Goal: Complete application form

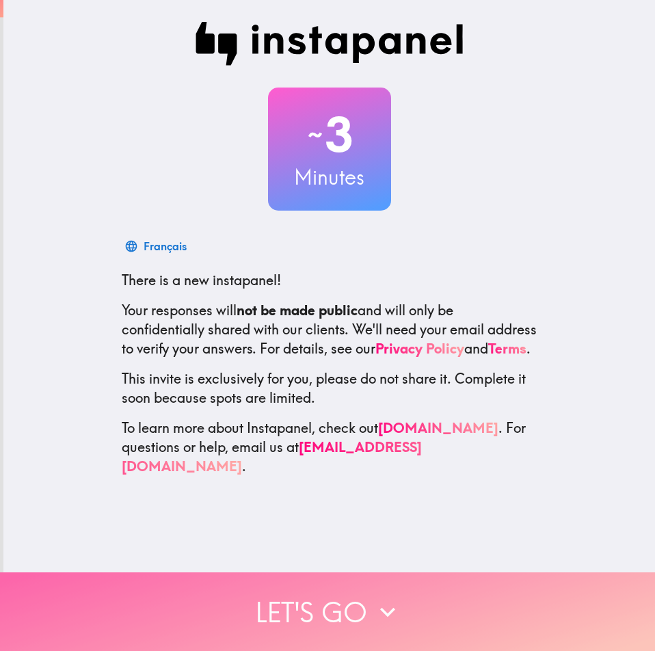
click at [354, 617] on button "Let's go" at bounding box center [327, 612] width 655 height 79
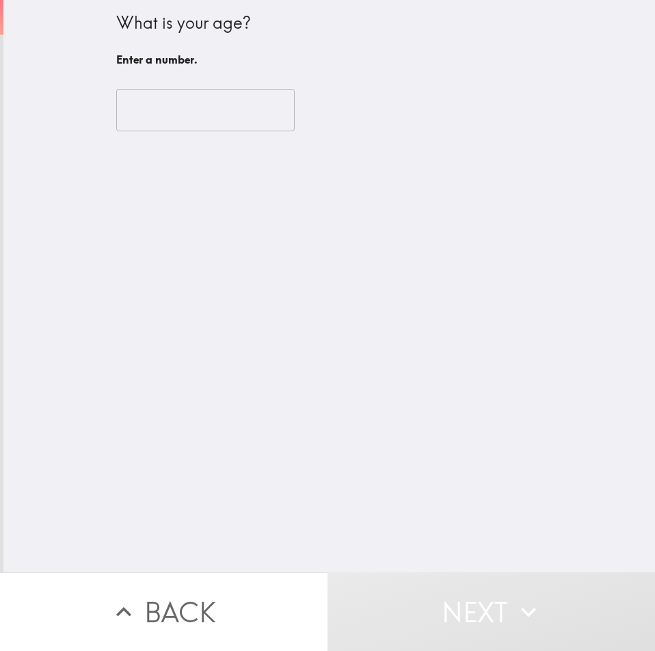
click at [153, 105] on input "number" at bounding box center [205, 110] width 179 height 42
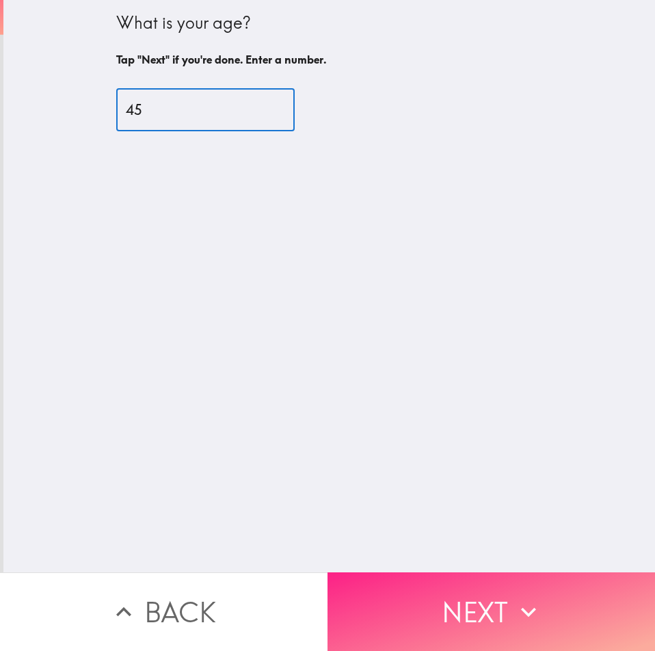
type input "45"
click at [488, 583] on button "Next" at bounding box center [492, 612] width 328 height 79
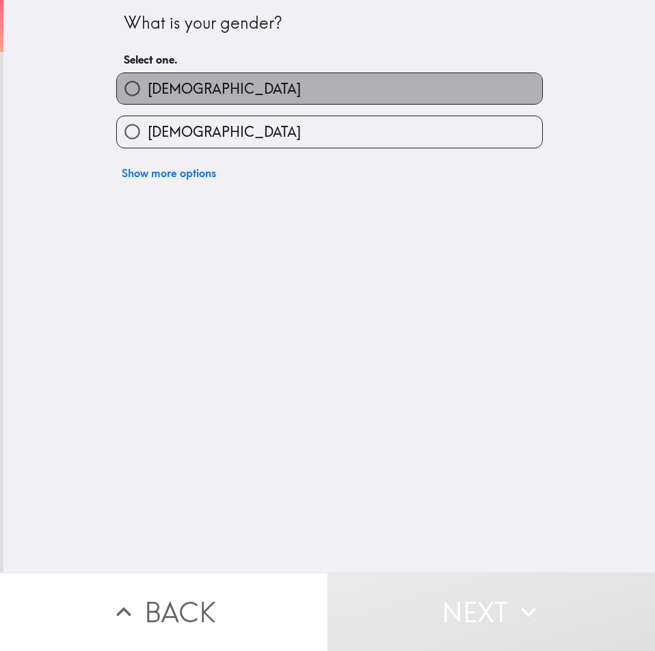
click at [181, 78] on label "[DEMOGRAPHIC_DATA]" at bounding box center [329, 88] width 425 height 31
click at [148, 78] on input "[DEMOGRAPHIC_DATA]" at bounding box center [132, 88] width 31 height 31
radio input "true"
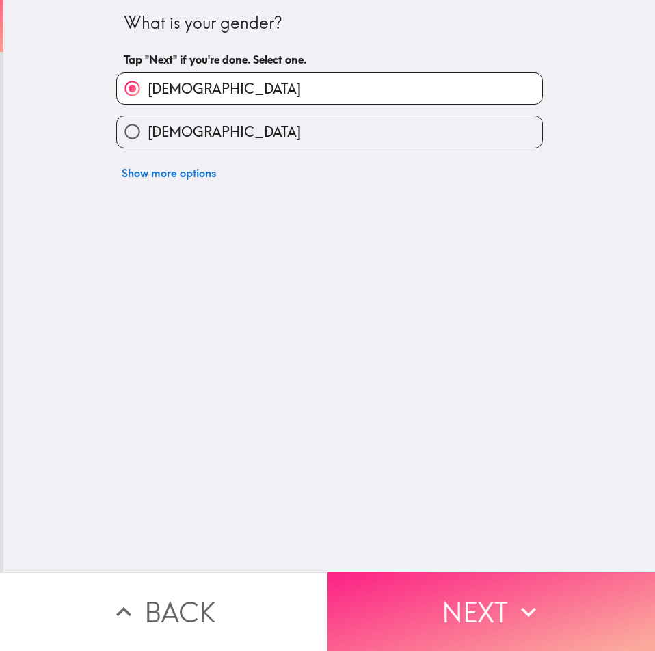
click at [452, 590] on button "Next" at bounding box center [492, 612] width 328 height 79
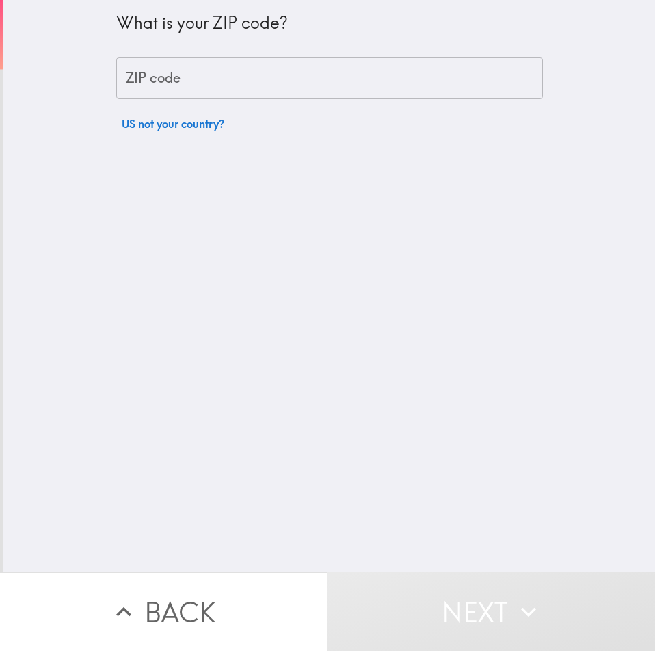
click at [144, 70] on div "ZIP code ZIP code" at bounding box center [329, 78] width 427 height 42
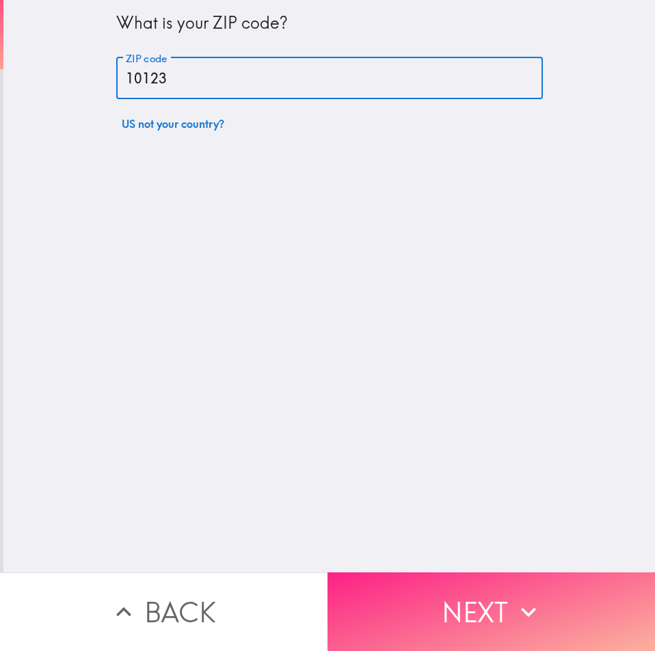
type input "10123"
click at [552, 611] on button "Next" at bounding box center [492, 612] width 328 height 79
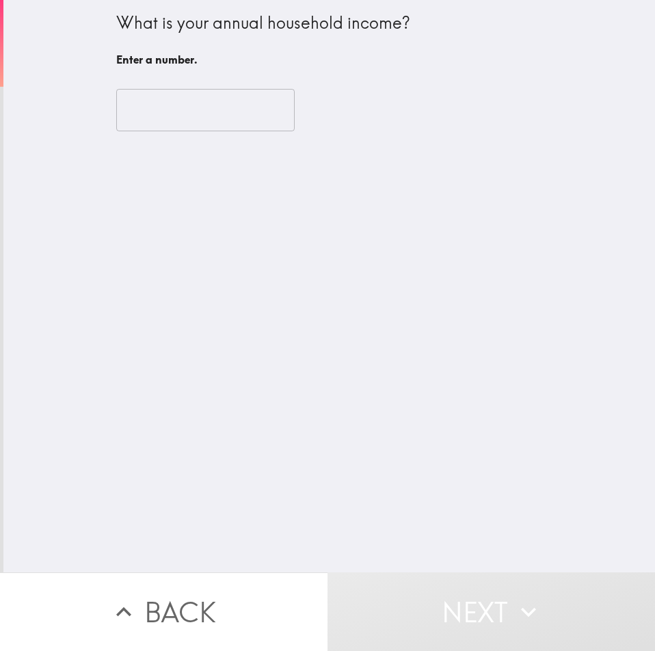
click at [172, 116] on input "number" at bounding box center [205, 110] width 179 height 42
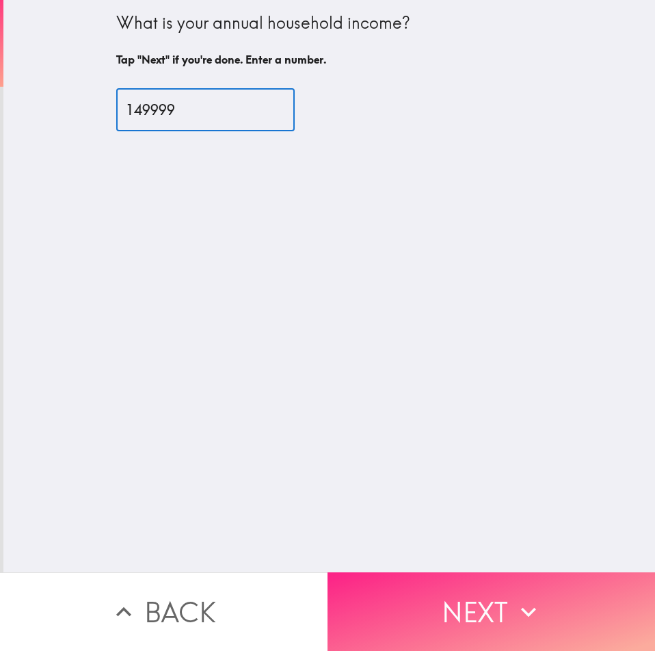
type input "149999"
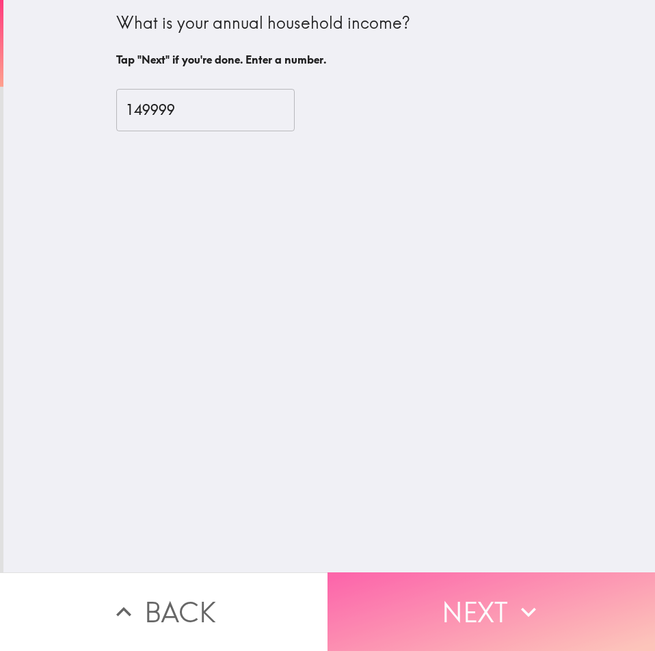
click at [549, 598] on button "Next" at bounding box center [492, 612] width 328 height 79
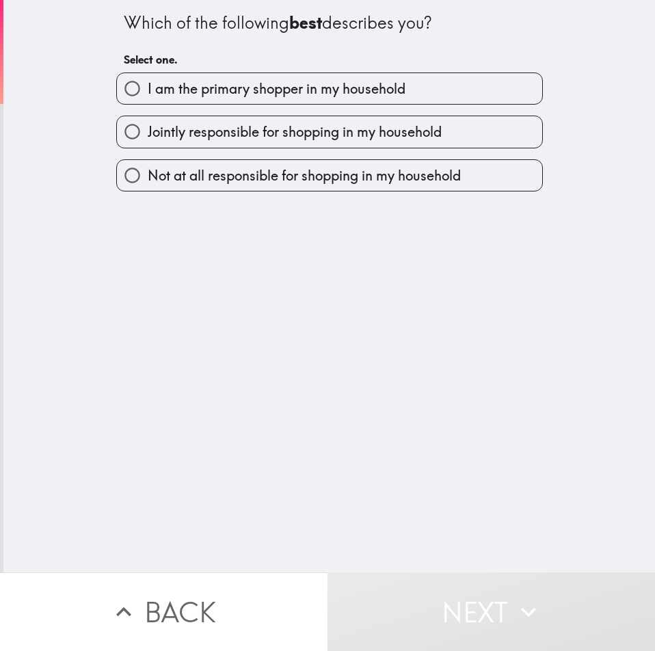
click at [167, 87] on span "I am the primary shopper in my household" at bounding box center [277, 88] width 258 height 19
click at [148, 87] on input "I am the primary shopper in my household" at bounding box center [132, 88] width 31 height 31
radio input "true"
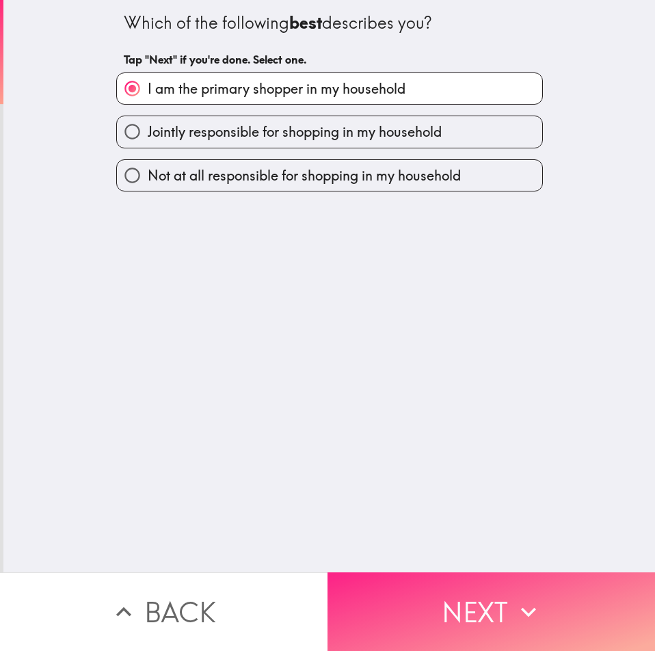
click at [473, 591] on button "Next" at bounding box center [492, 612] width 328 height 79
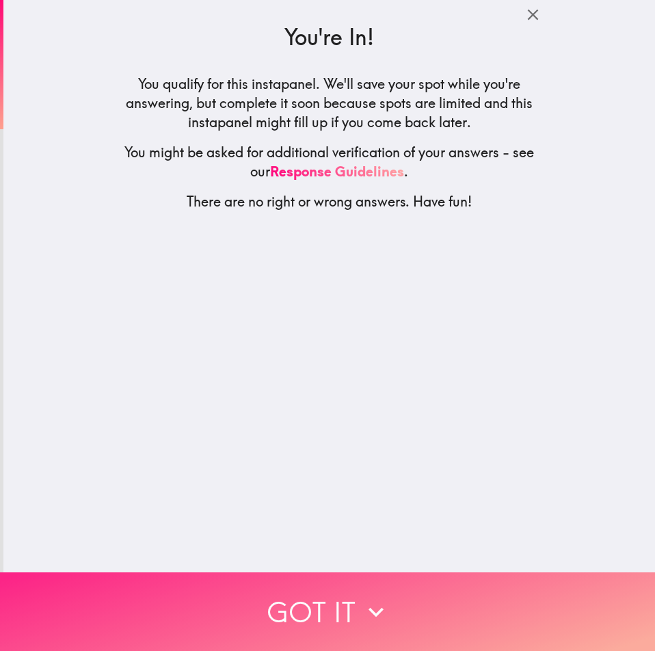
click at [395, 586] on button "Got it" at bounding box center [327, 612] width 655 height 79
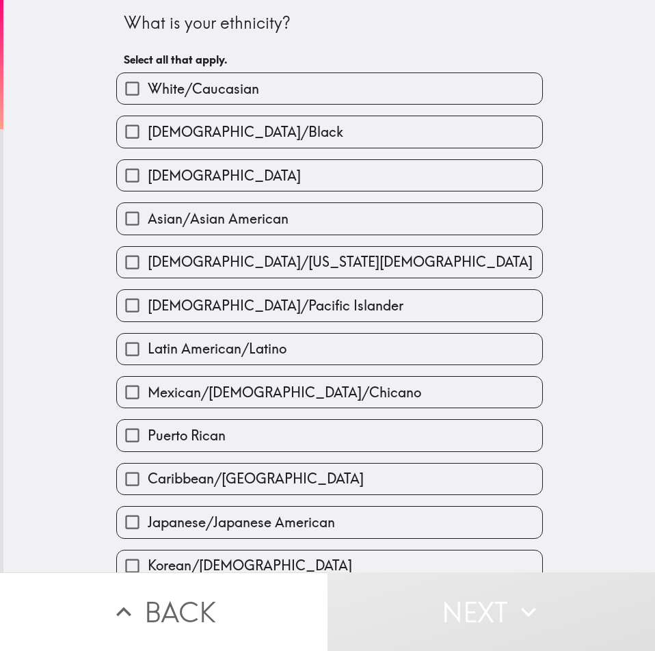
click at [176, 86] on span "White/Caucasian" at bounding box center [203, 88] width 111 height 19
click at [148, 86] on input "White/Caucasian" at bounding box center [132, 88] width 31 height 31
checkbox input "true"
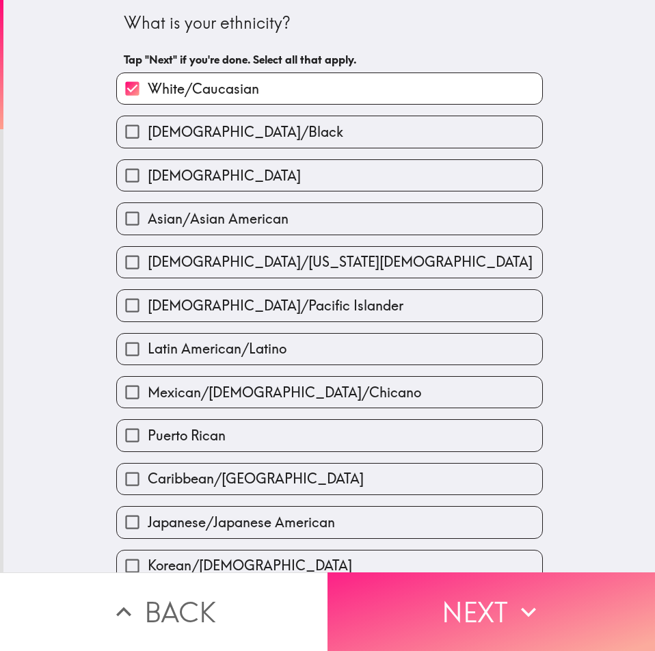
click at [467, 585] on button "Next" at bounding box center [492, 612] width 328 height 79
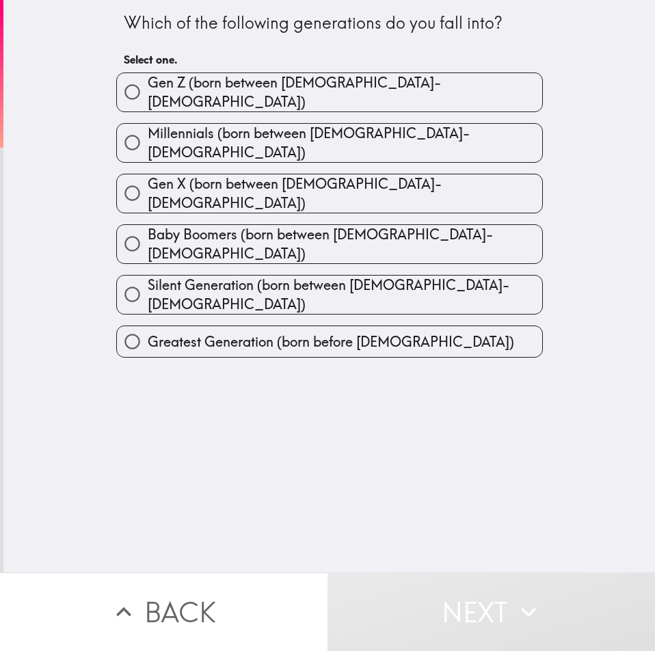
click at [350, 180] on label "Gen X (born between [DEMOGRAPHIC_DATA]-[DEMOGRAPHIC_DATA])" at bounding box center [329, 193] width 425 height 38
click at [148, 180] on input "Gen X (born between [DEMOGRAPHIC_DATA]-[DEMOGRAPHIC_DATA])" at bounding box center [132, 193] width 31 height 31
radio input "true"
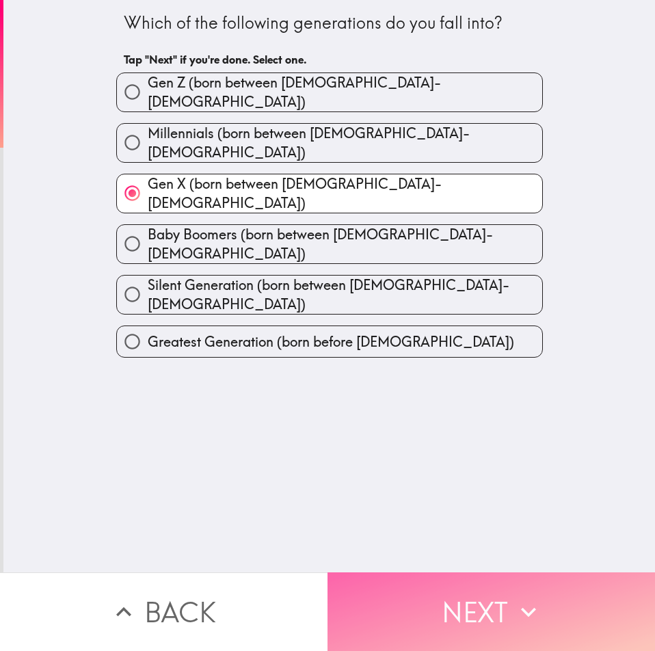
click at [464, 601] on button "Next" at bounding box center [492, 612] width 328 height 79
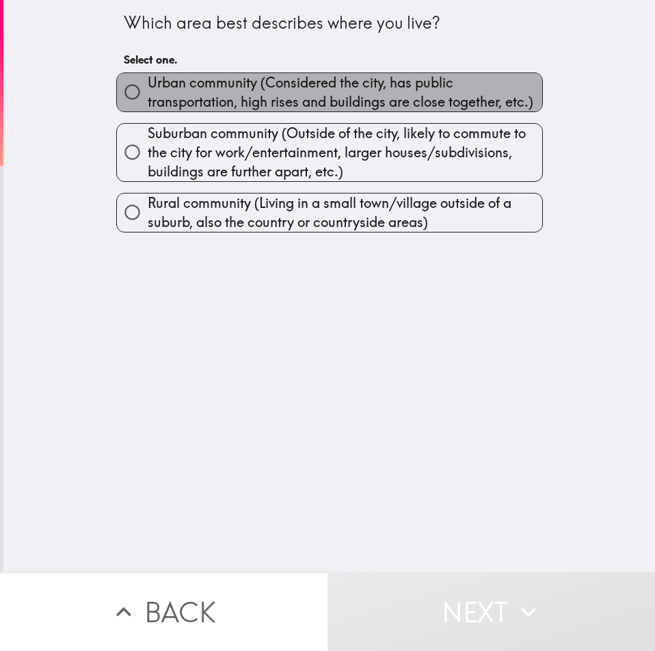
click at [215, 94] on span "Urban community (Considered the city, has public transportation, high rises and…" at bounding box center [345, 92] width 395 height 38
click at [148, 94] on input "Urban community (Considered the city, has public transportation, high rises and…" at bounding box center [132, 92] width 31 height 31
radio input "true"
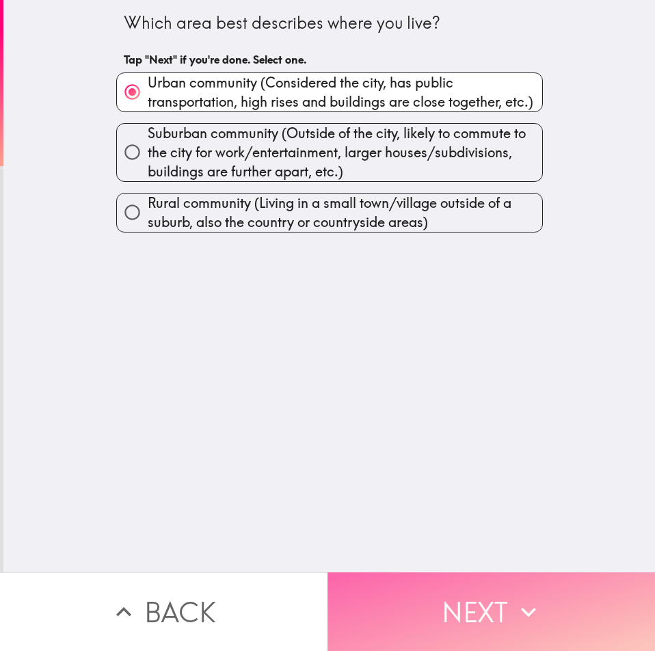
drag, startPoint x: 475, startPoint y: 606, endPoint x: 464, endPoint y: 586, distance: 22.7
click at [475, 606] on button "Next" at bounding box center [492, 612] width 328 height 79
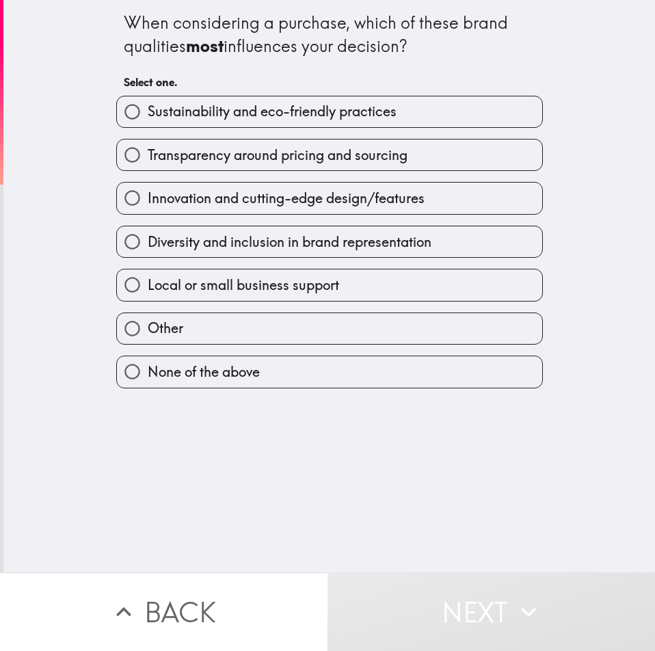
click at [310, 117] on span "Sustainability and eco-friendly practices" at bounding box center [272, 111] width 249 height 19
click at [148, 117] on input "Sustainability and eco-friendly practices" at bounding box center [132, 111] width 31 height 31
radio input "true"
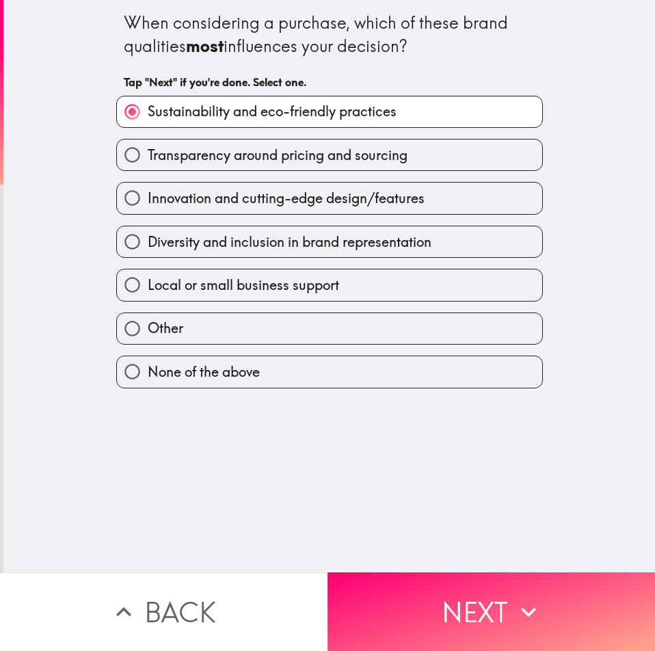
click at [200, 159] on span "Transparency around pricing and sourcing" at bounding box center [278, 155] width 260 height 19
click at [148, 159] on input "Transparency around pricing and sourcing" at bounding box center [132, 155] width 31 height 31
radio input "true"
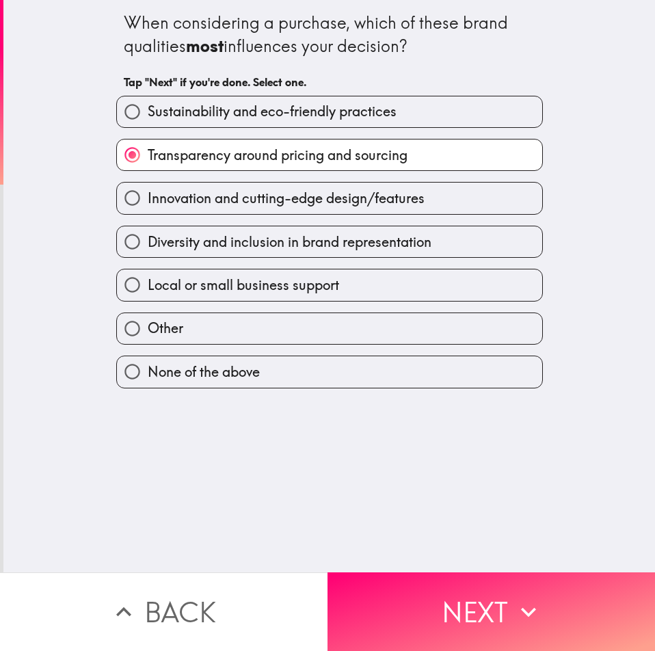
click at [231, 277] on span "Local or small business support" at bounding box center [244, 285] width 192 height 19
click at [148, 277] on input "Local or small business support" at bounding box center [132, 285] width 31 height 31
radio input "true"
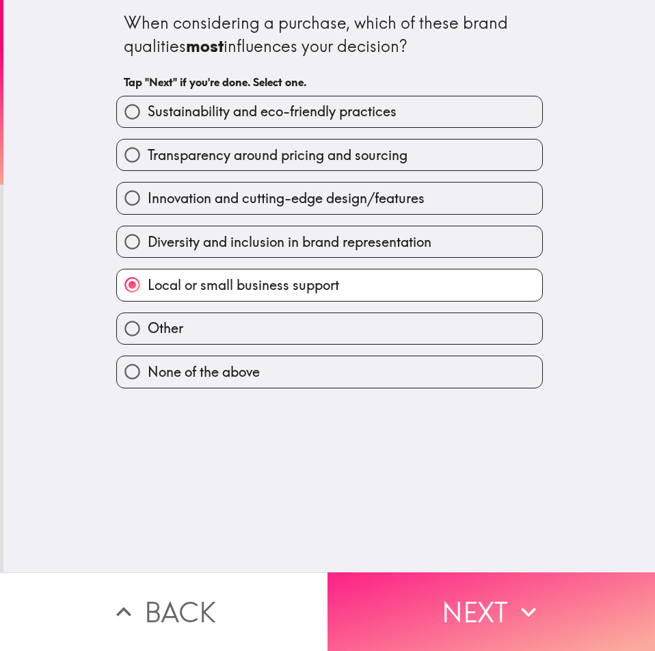
click at [506, 605] on button "Next" at bounding box center [492, 612] width 328 height 79
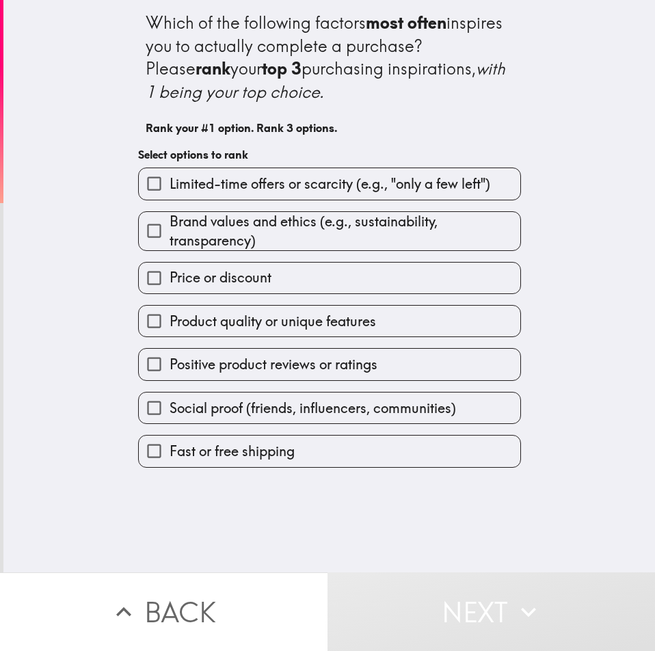
click at [229, 186] on span "Limited-time offers or scarcity (e.g., "only a few left")" at bounding box center [330, 183] width 321 height 19
click at [170, 186] on input "Limited-time offers or scarcity (e.g., "only a few left")" at bounding box center [154, 183] width 31 height 31
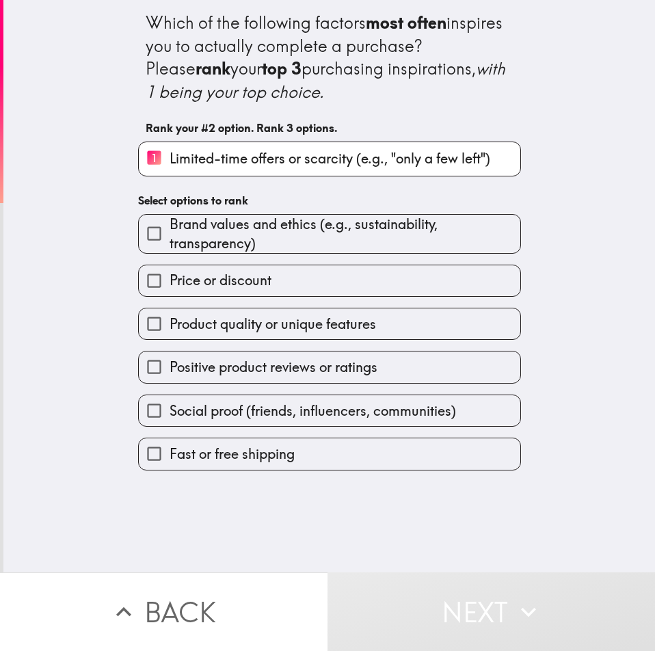
click at [220, 272] on span "Price or discount" at bounding box center [221, 280] width 102 height 19
click at [170, 272] on input "Price or discount" at bounding box center [154, 280] width 31 height 31
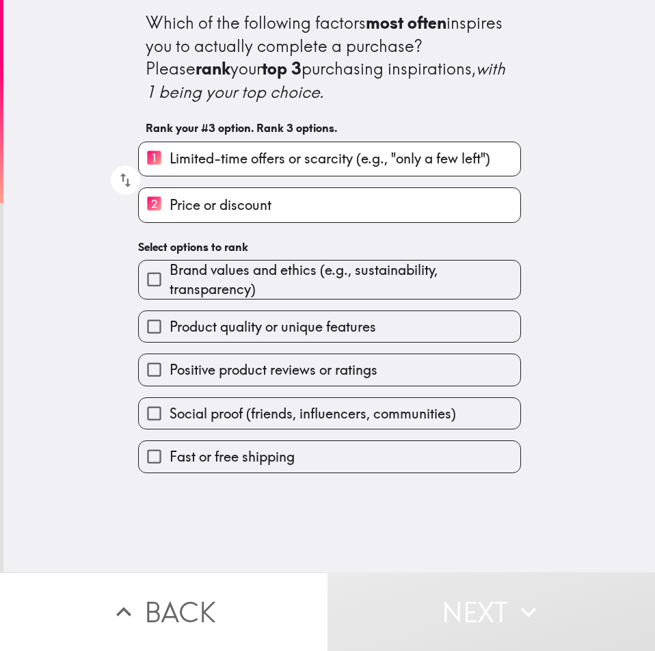
click at [258, 373] on span "Positive product reviews or ratings" at bounding box center [274, 369] width 208 height 19
click at [170, 373] on input "Positive product reviews or ratings" at bounding box center [154, 369] width 31 height 31
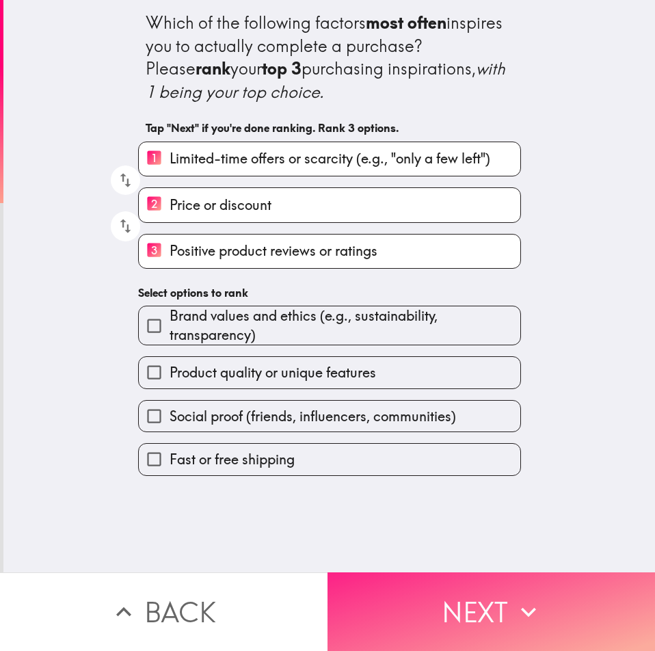
click at [486, 596] on button "Next" at bounding box center [492, 612] width 328 height 79
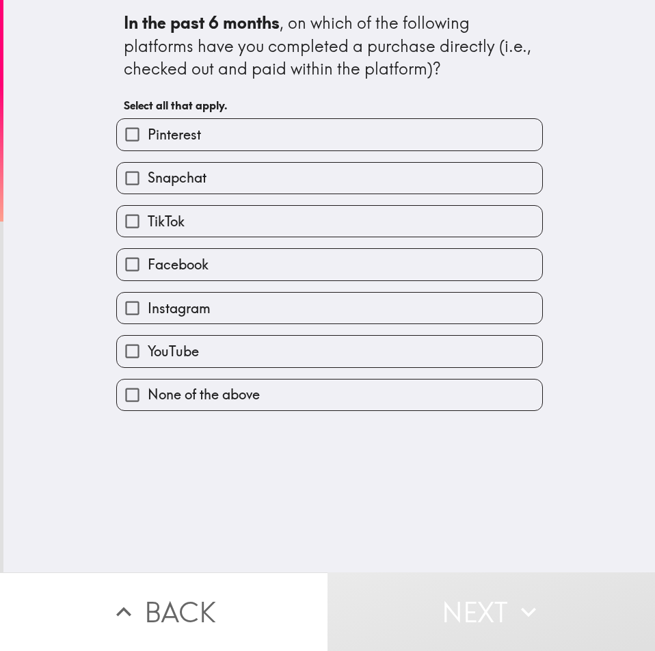
click at [178, 274] on span "Facebook" at bounding box center [178, 264] width 61 height 19
click at [148, 274] on input "Facebook" at bounding box center [132, 264] width 31 height 31
checkbox input "true"
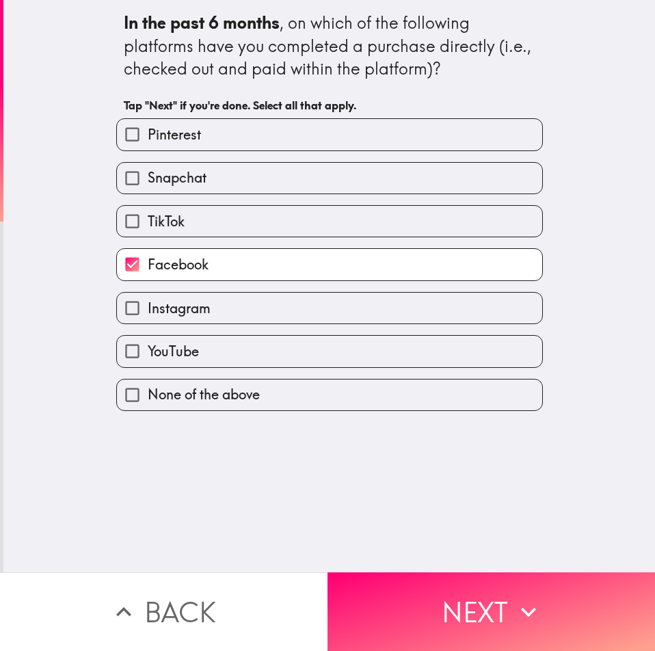
click at [174, 350] on span "YouTube" at bounding box center [173, 351] width 51 height 19
click at [148, 350] on input "YouTube" at bounding box center [132, 351] width 31 height 31
checkbox input "true"
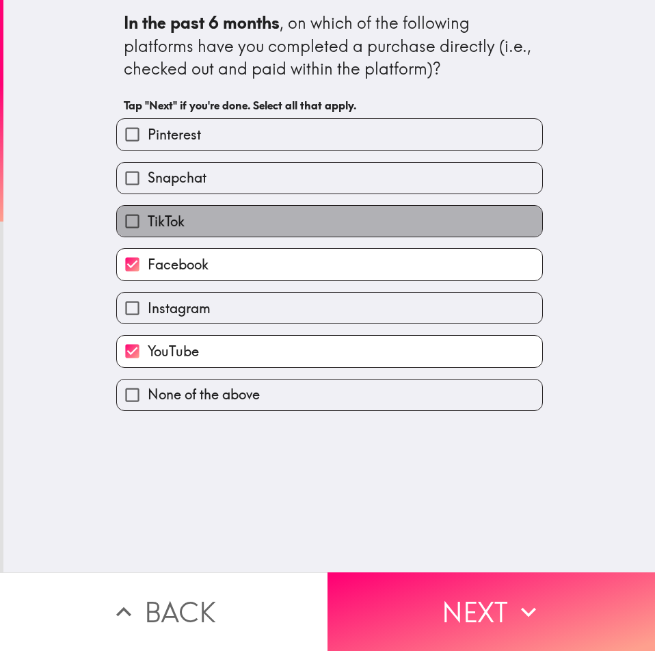
click at [168, 218] on span "TikTok" at bounding box center [166, 221] width 37 height 19
click at [148, 218] on input "TikTok" at bounding box center [132, 221] width 31 height 31
checkbox input "true"
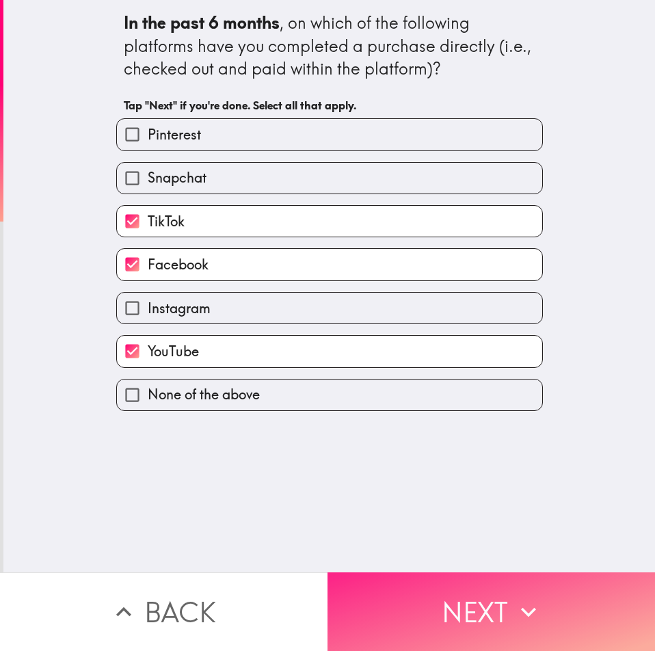
click at [429, 579] on button "Next" at bounding box center [492, 612] width 328 height 79
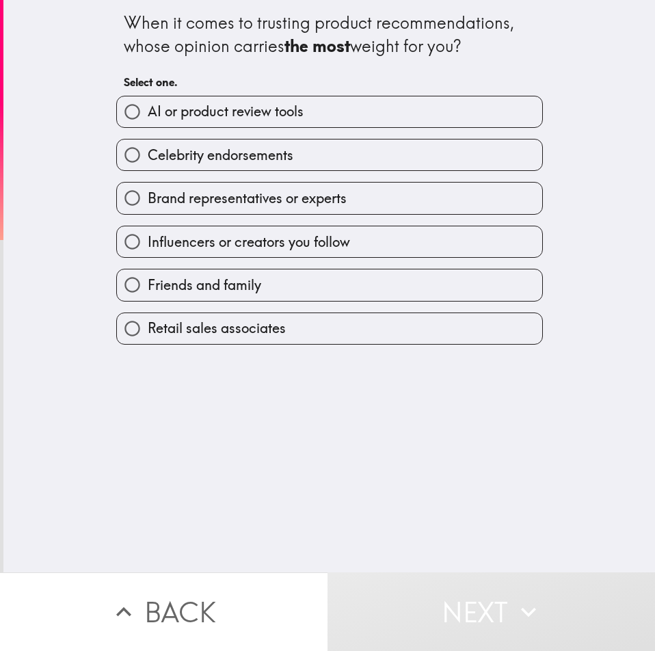
click at [179, 114] on span "AI or product review tools" at bounding box center [226, 111] width 156 height 19
click at [148, 114] on input "AI or product review tools" at bounding box center [132, 111] width 31 height 31
radio input "true"
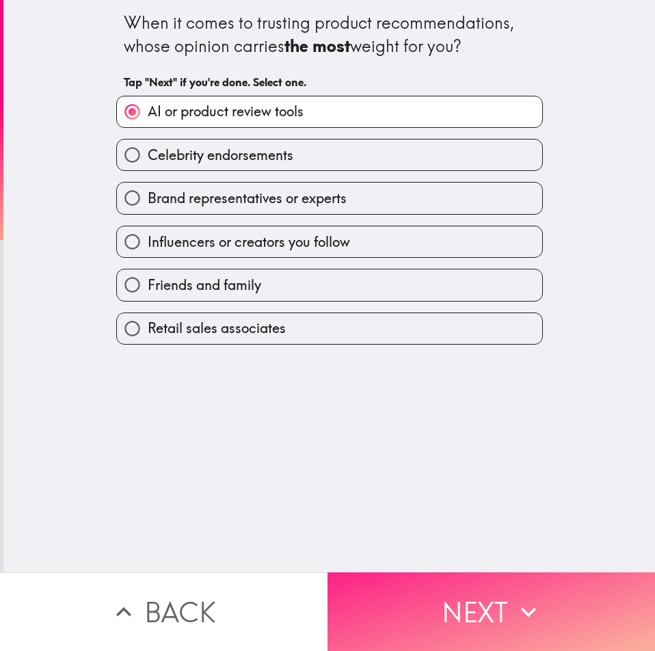
click at [477, 616] on button "Next" at bounding box center [492, 612] width 328 height 79
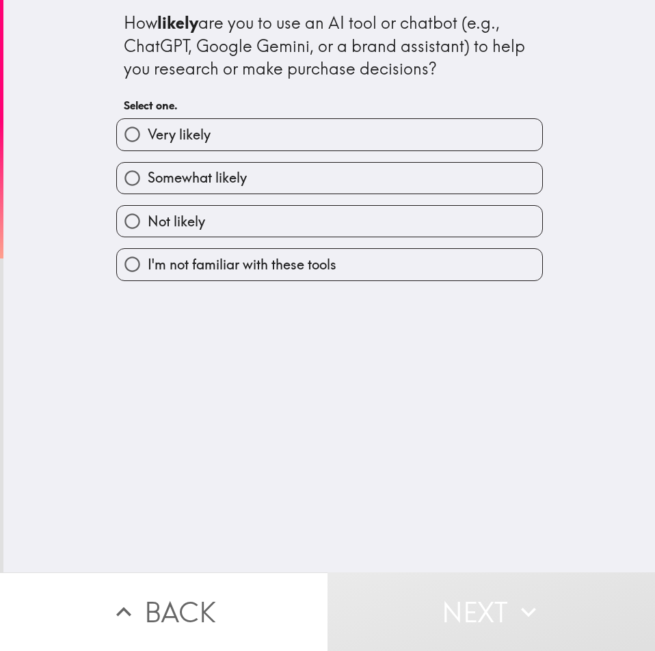
click at [188, 130] on span "Very likely" at bounding box center [179, 134] width 63 height 19
click at [148, 130] on input "Very likely" at bounding box center [132, 134] width 31 height 31
radio input "true"
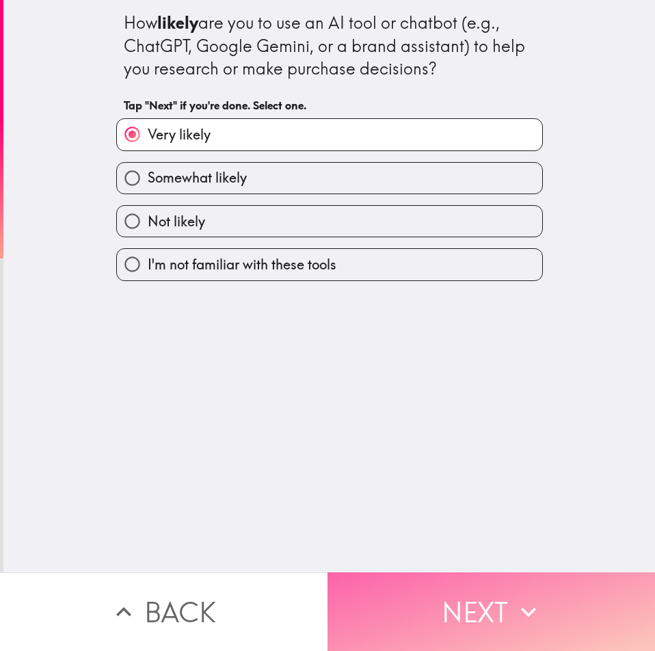
click at [495, 612] on button "Next" at bounding box center [492, 612] width 328 height 79
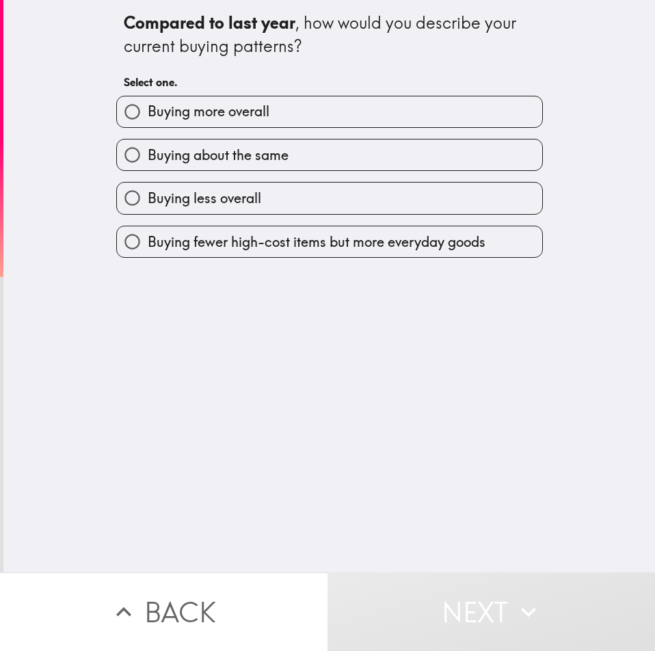
click at [218, 112] on span "Buying more overall" at bounding box center [209, 111] width 122 height 19
click at [148, 112] on input "Buying more overall" at bounding box center [132, 111] width 31 height 31
radio input "true"
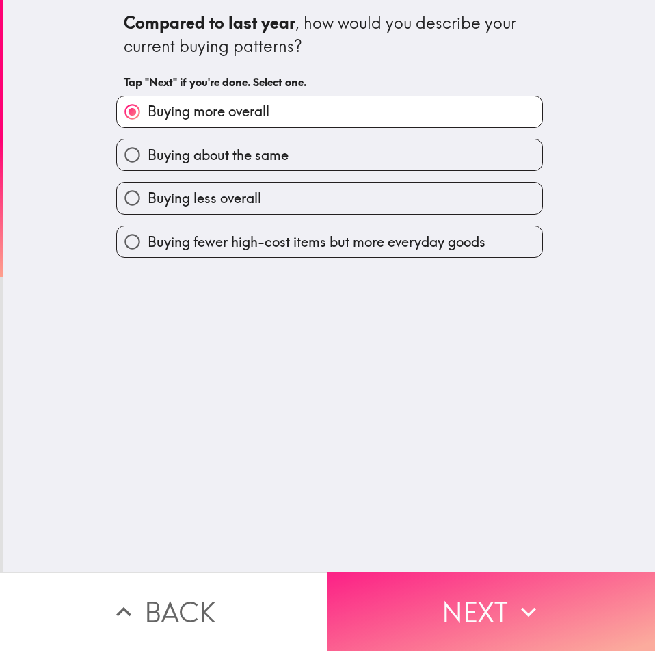
click at [461, 590] on button "Next" at bounding box center [492, 612] width 328 height 79
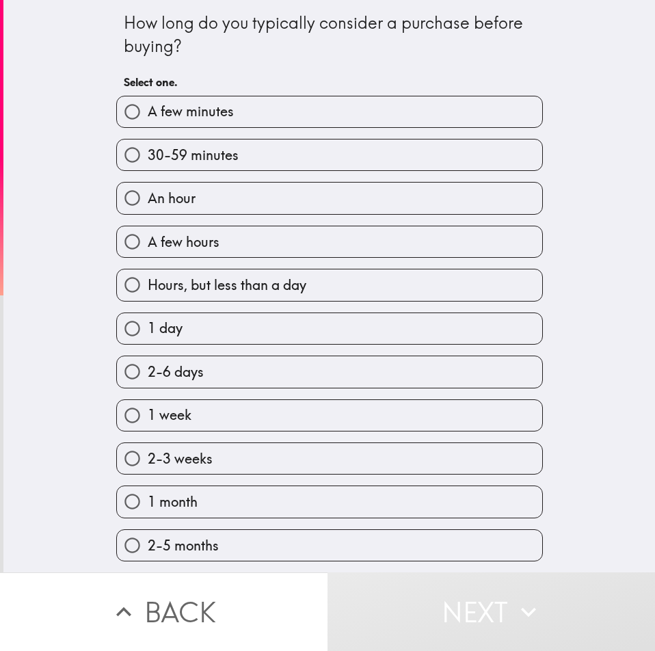
click at [189, 146] on span "30-59 minutes" at bounding box center [193, 155] width 91 height 19
click at [148, 146] on input "30-59 minutes" at bounding box center [132, 155] width 31 height 31
radio input "true"
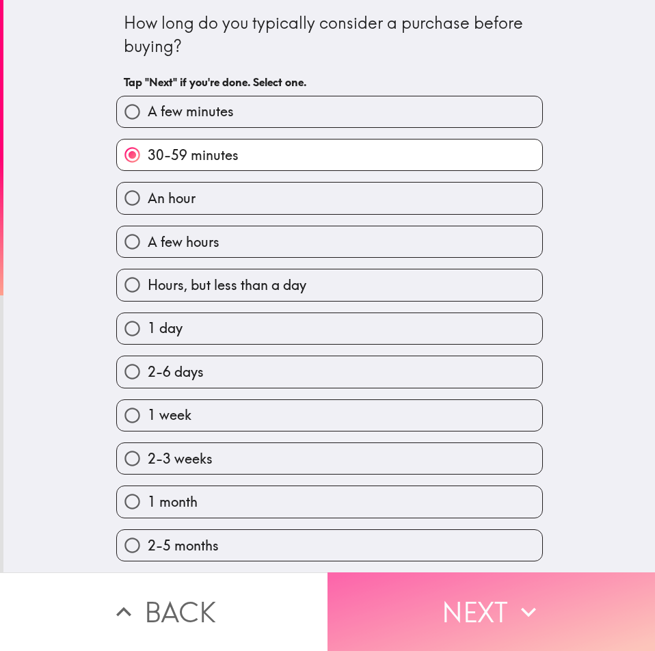
click at [494, 583] on button "Next" at bounding box center [492, 612] width 328 height 79
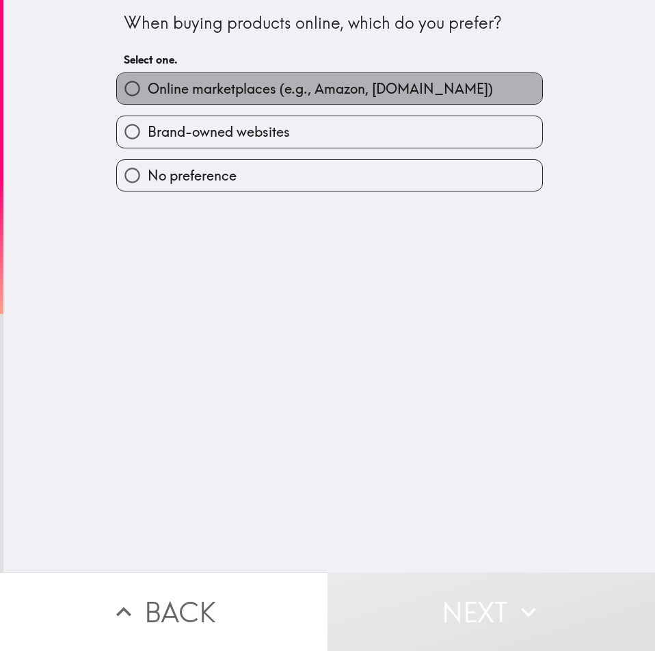
click at [222, 99] on label "Online marketplaces (e.g., Amazon, [DOMAIN_NAME])" at bounding box center [329, 88] width 425 height 31
click at [148, 99] on input "Online marketplaces (e.g., Amazon, [DOMAIN_NAME])" at bounding box center [132, 88] width 31 height 31
radio input "true"
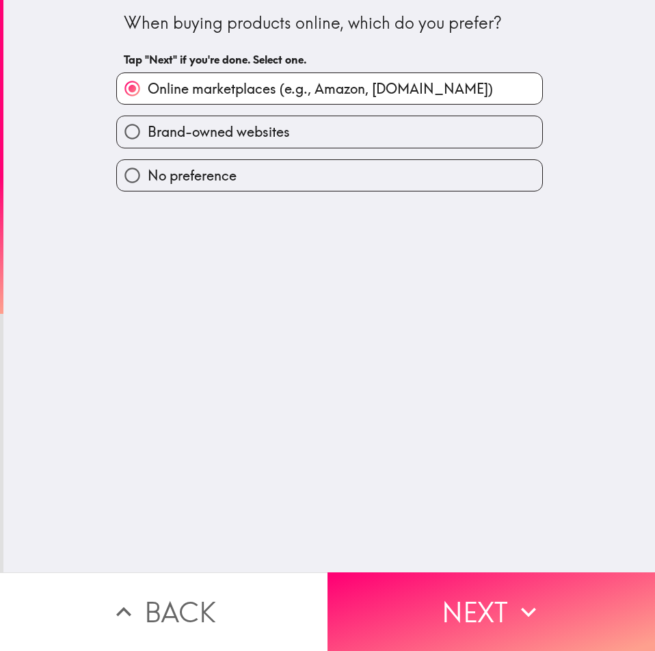
click at [249, 133] on span "Brand-owned websites" at bounding box center [219, 131] width 142 height 19
click at [148, 133] on input "Brand-owned websites" at bounding box center [132, 131] width 31 height 31
radio input "true"
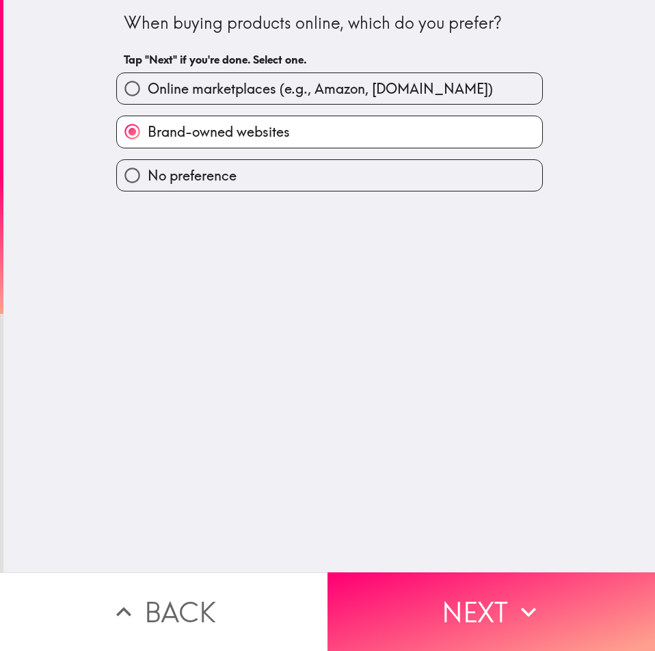
click at [287, 93] on span "Online marketplaces (e.g., Amazon, [DOMAIN_NAME])" at bounding box center [320, 88] width 345 height 19
click at [148, 93] on input "Online marketplaces (e.g., Amazon, [DOMAIN_NAME])" at bounding box center [132, 88] width 31 height 31
radio input "true"
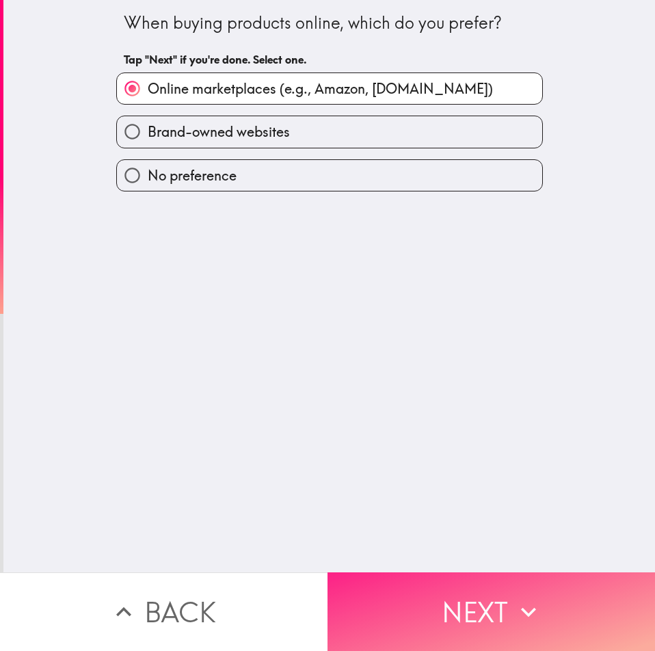
click at [488, 603] on button "Next" at bounding box center [492, 612] width 328 height 79
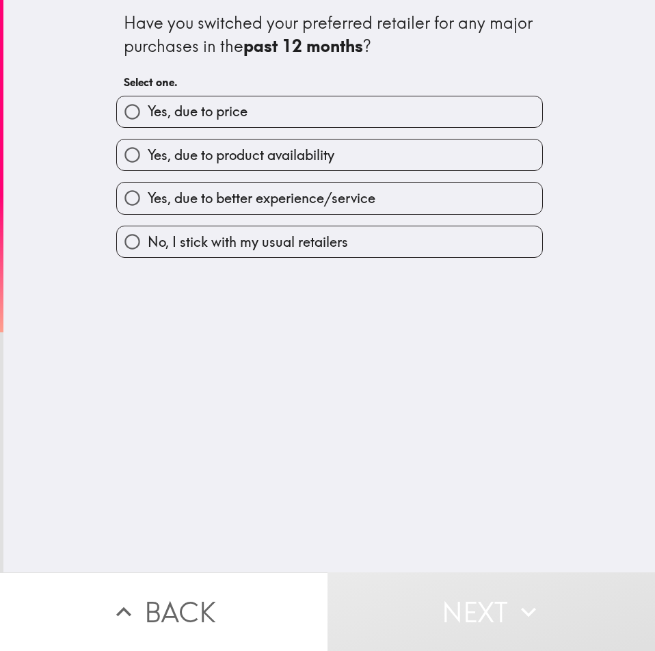
click at [284, 122] on label "Yes, due to price" at bounding box center [329, 111] width 425 height 31
click at [148, 122] on input "Yes, due to price" at bounding box center [132, 111] width 31 height 31
radio input "true"
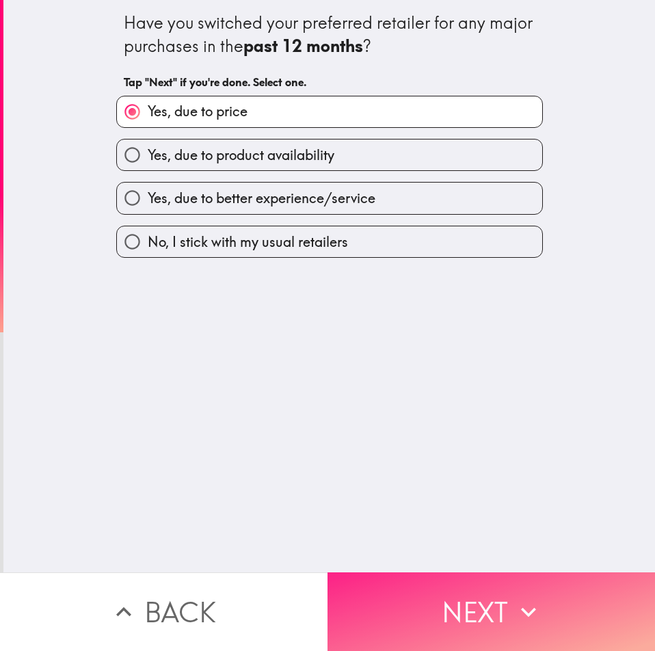
click at [472, 590] on button "Next" at bounding box center [492, 612] width 328 height 79
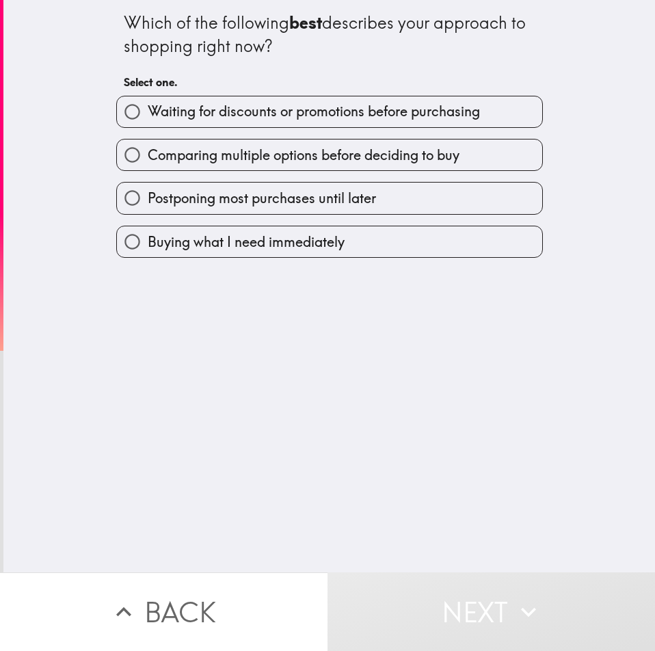
click at [313, 241] on span "Buying what I need immediately" at bounding box center [246, 242] width 197 height 19
click at [148, 241] on input "Buying what I need immediately" at bounding box center [132, 241] width 31 height 31
radio input "true"
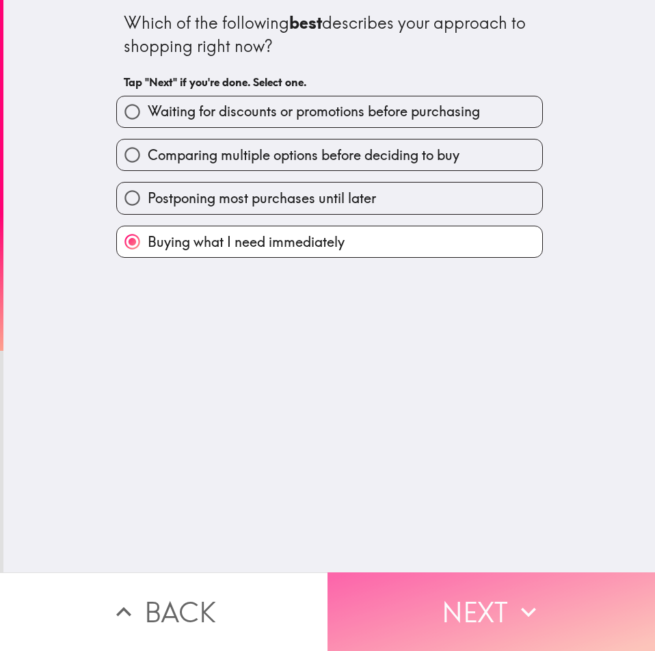
click at [428, 599] on button "Next" at bounding box center [492, 612] width 328 height 79
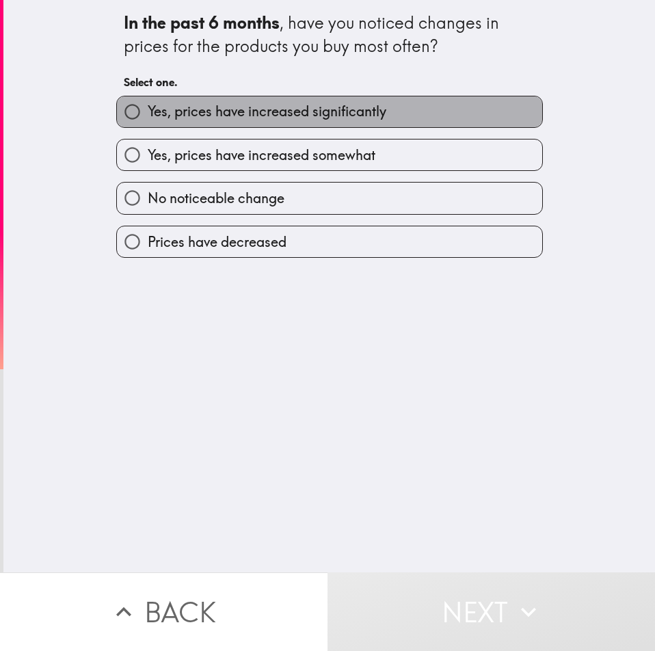
click at [198, 117] on span "Yes, prices have increased significantly" at bounding box center [267, 111] width 239 height 19
click at [148, 117] on input "Yes, prices have increased significantly" at bounding box center [132, 111] width 31 height 31
radio input "true"
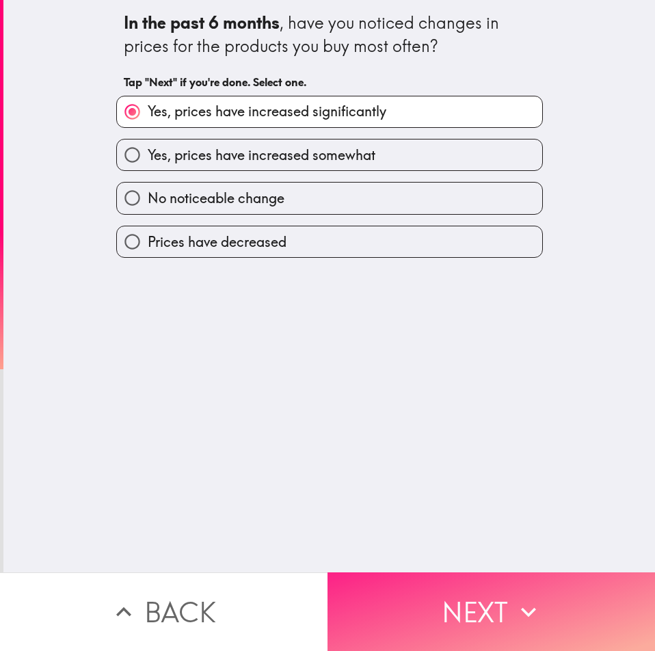
click at [458, 590] on button "Next" at bounding box center [492, 612] width 328 height 79
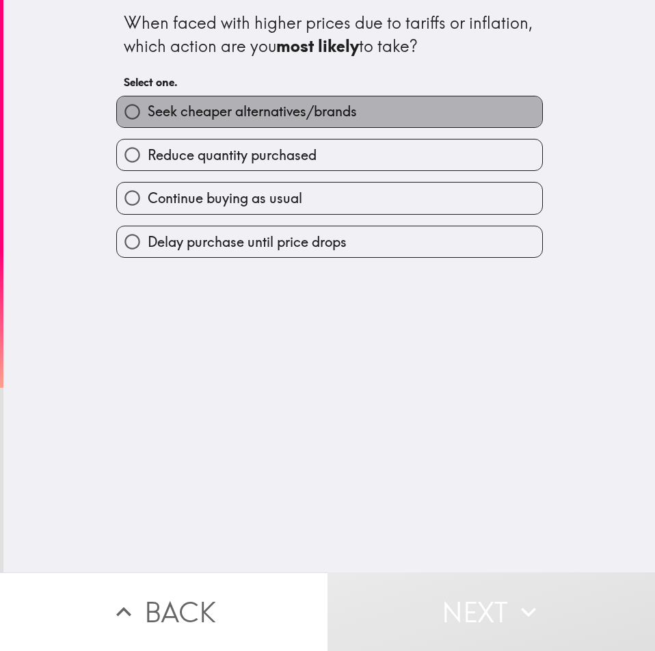
click at [222, 120] on span "Seek cheaper alternatives/brands" at bounding box center [252, 111] width 209 height 19
click at [148, 120] on input "Seek cheaper alternatives/brands" at bounding box center [132, 111] width 31 height 31
radio input "true"
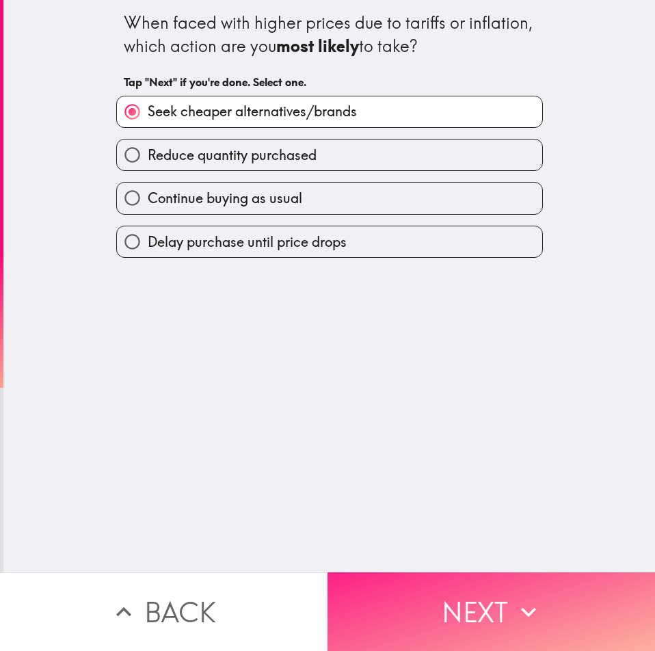
click at [501, 594] on button "Next" at bounding box center [492, 612] width 328 height 79
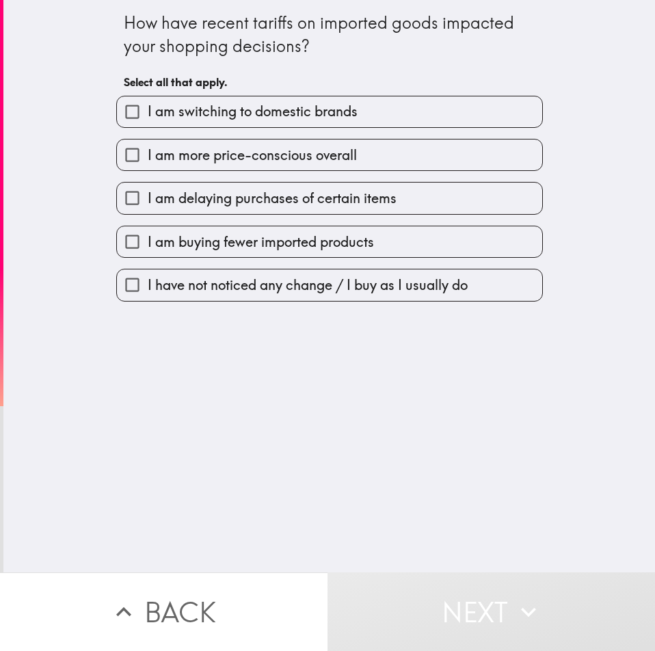
click at [199, 117] on span "I am switching to domestic brands" at bounding box center [253, 111] width 210 height 19
click at [148, 117] on input "I am switching to domestic brands" at bounding box center [132, 111] width 31 height 31
checkbox input "true"
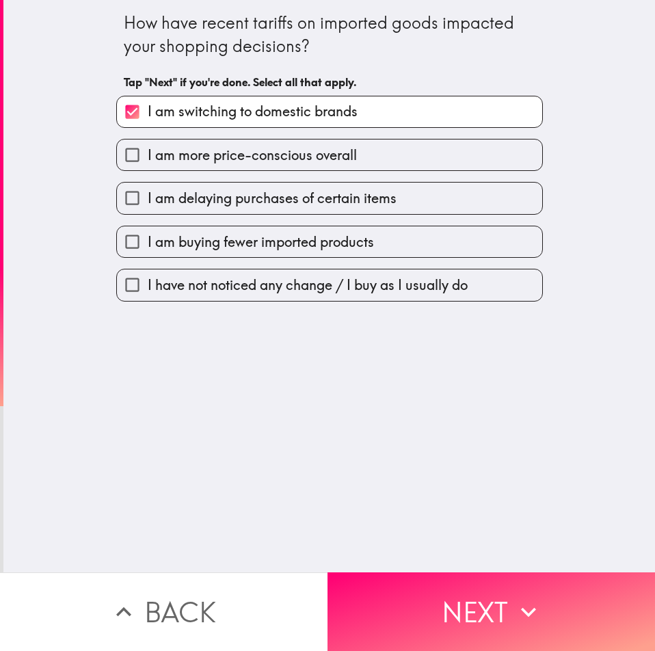
drag, startPoint x: 220, startPoint y: 248, endPoint x: 314, endPoint y: 341, distance: 132.0
click at [221, 250] on span "I am buying fewer imported products" at bounding box center [261, 242] width 226 height 19
click at [148, 250] on input "I am buying fewer imported products" at bounding box center [132, 241] width 31 height 31
checkbox input "true"
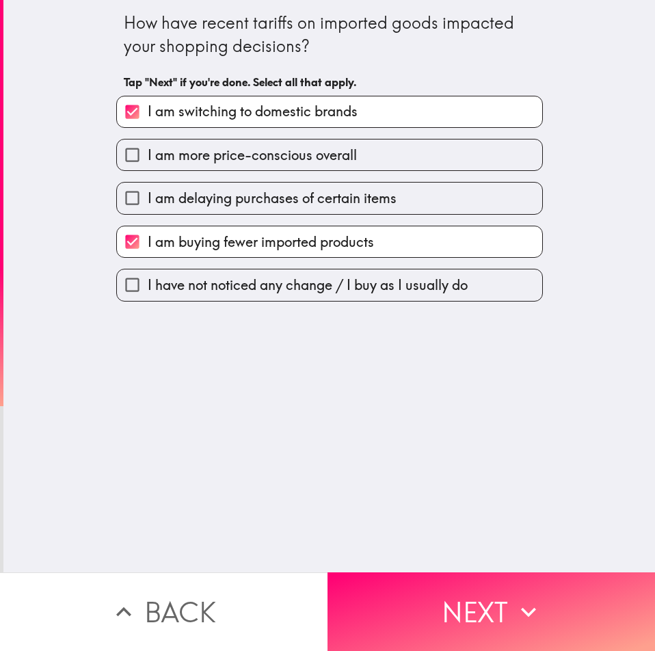
click at [251, 166] on label "I am more price-conscious overall" at bounding box center [329, 155] width 425 height 31
click at [148, 166] on input "I am more price-conscious overall" at bounding box center [132, 155] width 31 height 31
checkbox input "true"
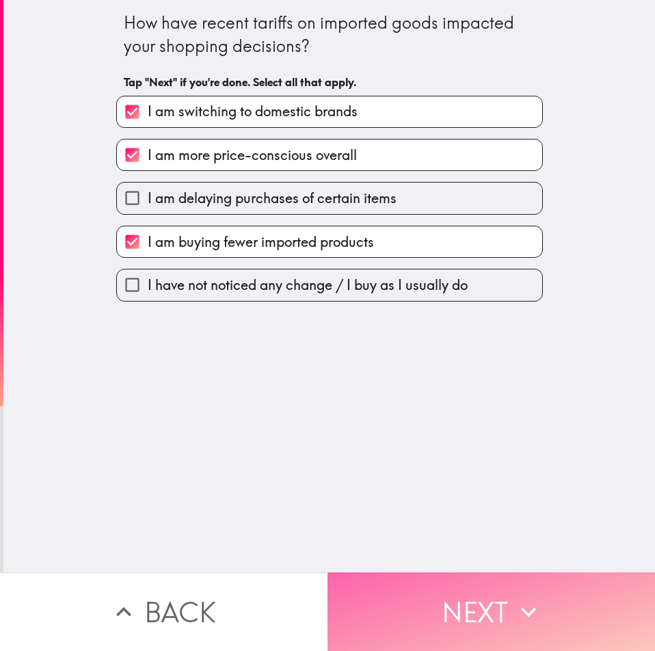
click at [452, 591] on button "Next" at bounding box center [492, 612] width 328 height 79
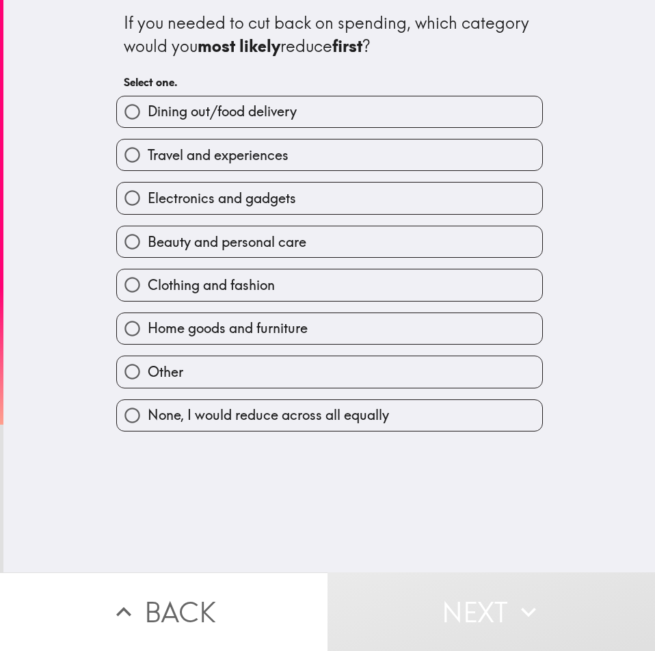
click at [190, 323] on span "Home goods and furniture" at bounding box center [228, 328] width 160 height 19
click at [148, 323] on input "Home goods and furniture" at bounding box center [132, 328] width 31 height 31
radio input "true"
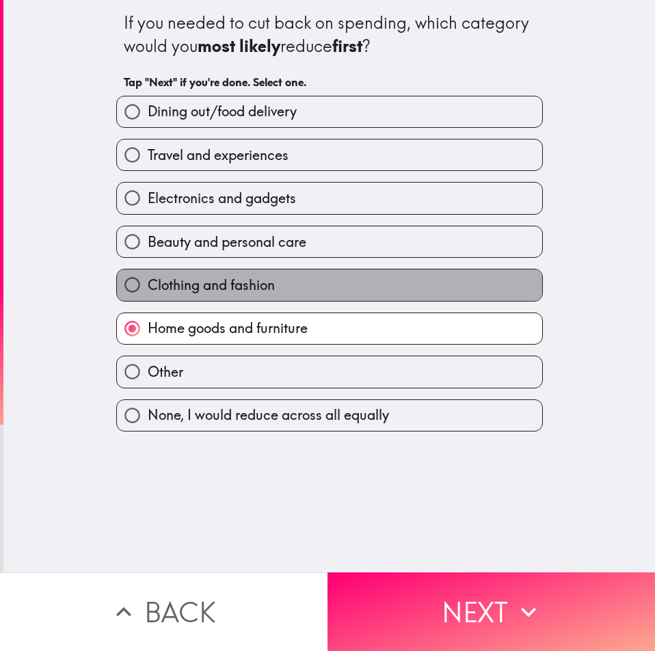
click at [187, 280] on span "Clothing and fashion" at bounding box center [211, 285] width 127 height 19
click at [148, 280] on input "Clothing and fashion" at bounding box center [132, 285] width 31 height 31
radio input "true"
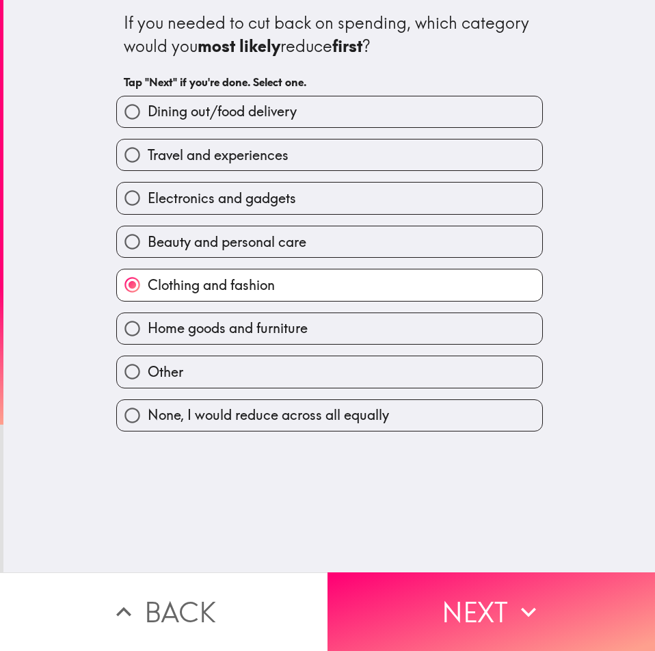
click at [188, 233] on span "Beauty and personal care" at bounding box center [227, 242] width 159 height 19
click at [148, 232] on input "Beauty and personal care" at bounding box center [132, 241] width 31 height 31
radio input "true"
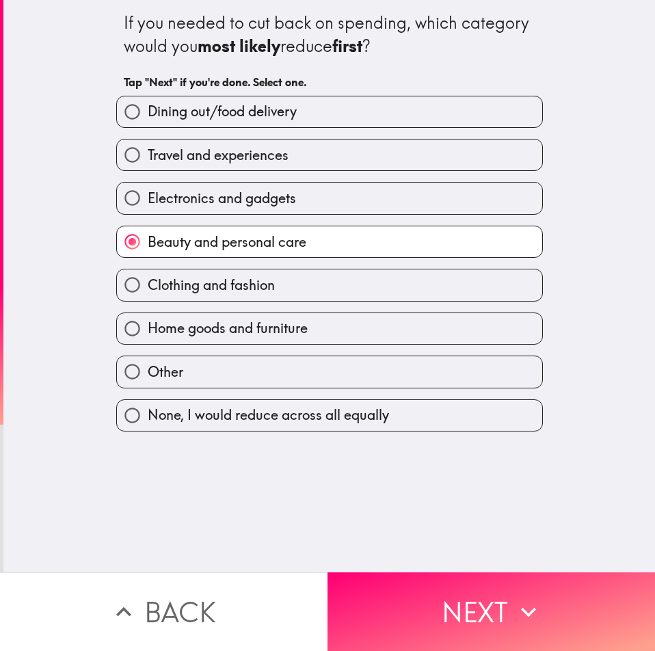
click at [188, 165] on label "Travel and experiences" at bounding box center [329, 155] width 425 height 31
click at [148, 165] on input "Travel and experiences" at bounding box center [132, 155] width 31 height 31
radio input "true"
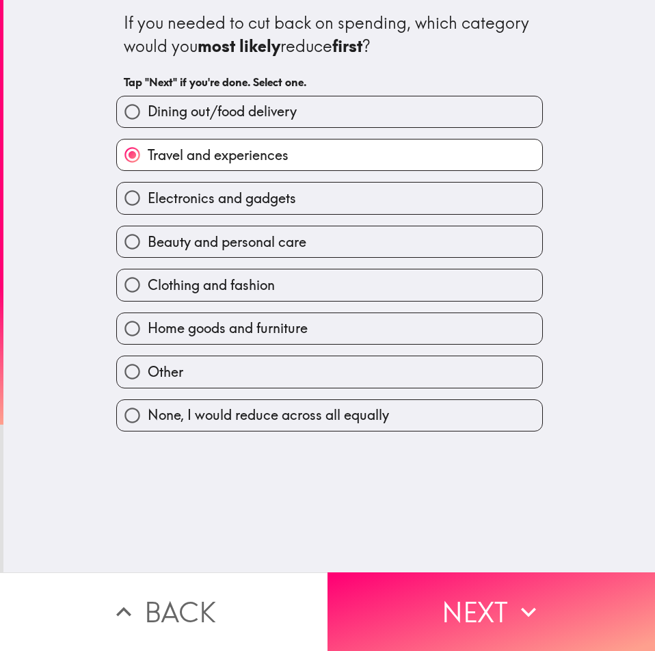
click at [244, 118] on span "Dining out/food delivery" at bounding box center [222, 111] width 149 height 19
click at [148, 118] on input "Dining out/food delivery" at bounding box center [132, 111] width 31 height 31
radio input "true"
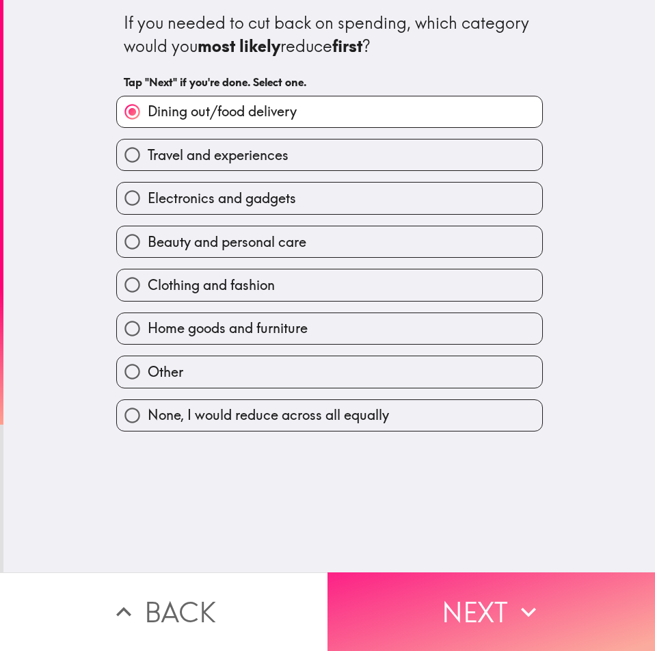
click at [450, 621] on button "Next" at bounding box center [492, 612] width 328 height 79
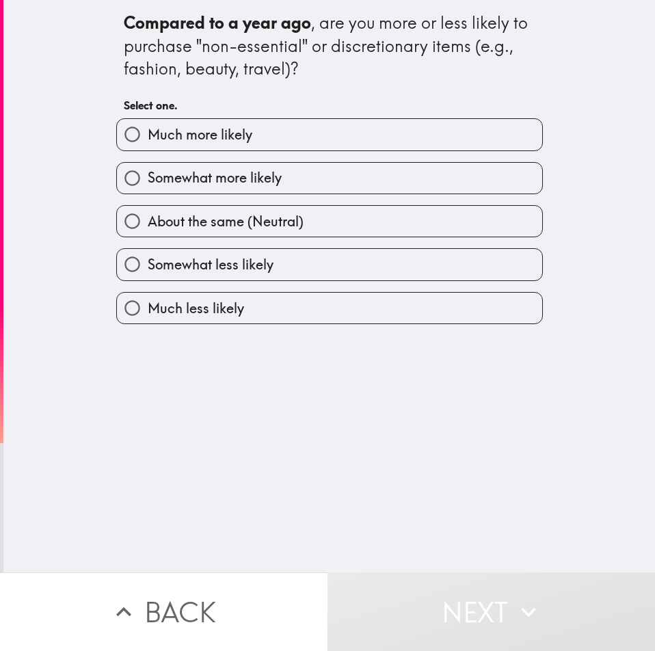
drag, startPoint x: 210, startPoint y: 127, endPoint x: 259, endPoint y: 207, distance: 94.0
click at [210, 130] on span "Much more likely" at bounding box center [200, 134] width 105 height 19
click at [148, 130] on input "Much more likely" at bounding box center [132, 134] width 31 height 31
radio input "true"
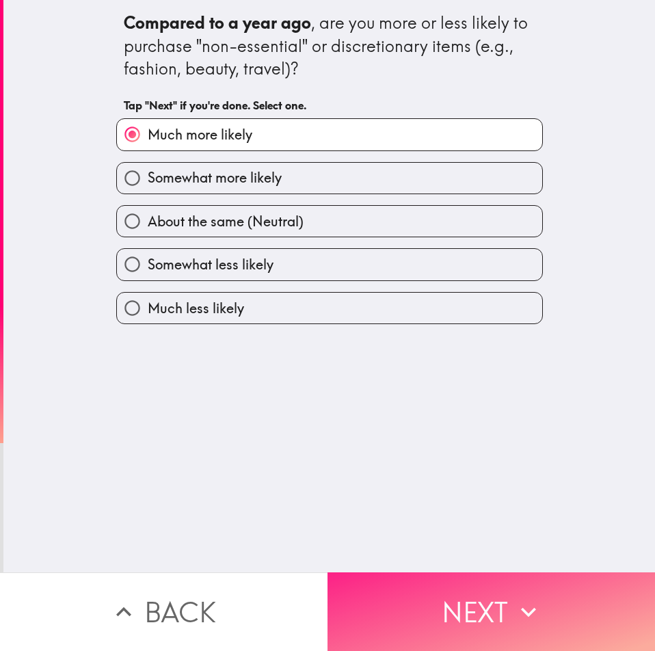
click at [471, 586] on button "Next" at bounding box center [492, 612] width 328 height 79
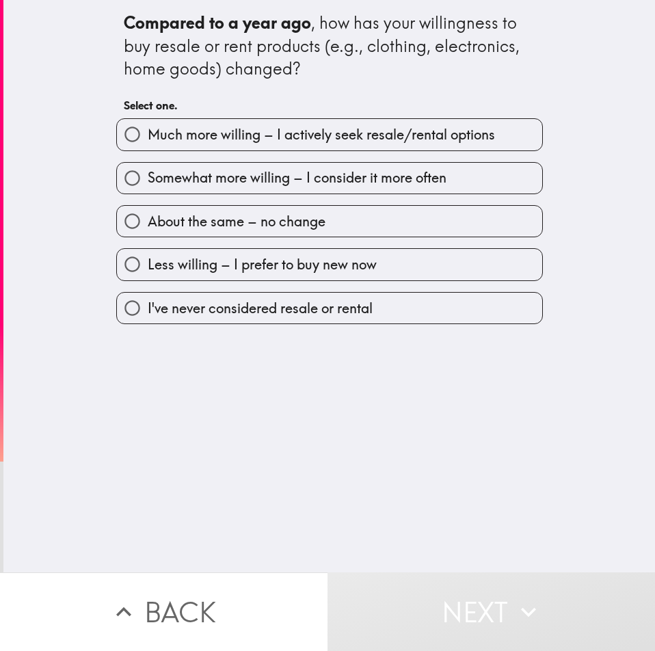
click at [244, 138] on span "Much more willing – I actively seek resale/rental options" at bounding box center [321, 134] width 347 height 19
click at [148, 138] on input "Much more willing – I actively seek resale/rental options" at bounding box center [132, 134] width 31 height 31
radio input "true"
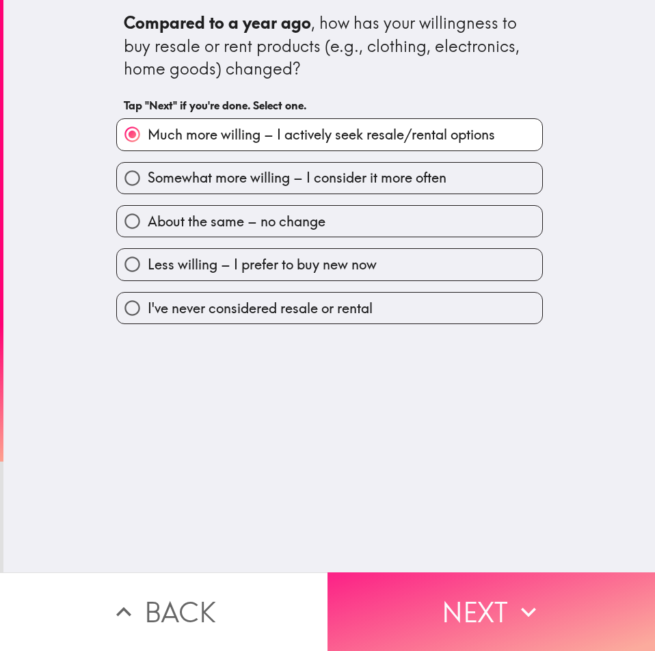
click at [473, 584] on button "Next" at bounding box center [492, 612] width 328 height 79
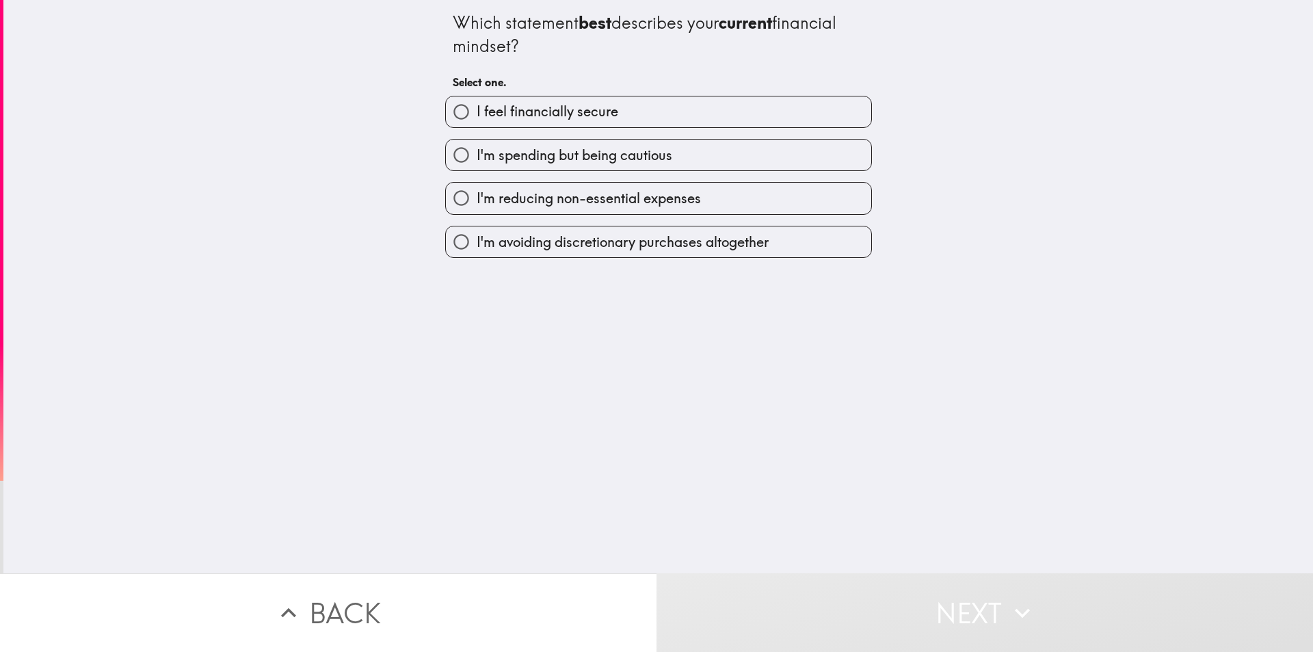
click at [537, 117] on span "I feel financially secure" at bounding box center [548, 111] width 142 height 19
click at [477, 117] on input "I feel financially secure" at bounding box center [461, 111] width 31 height 31
radio input "true"
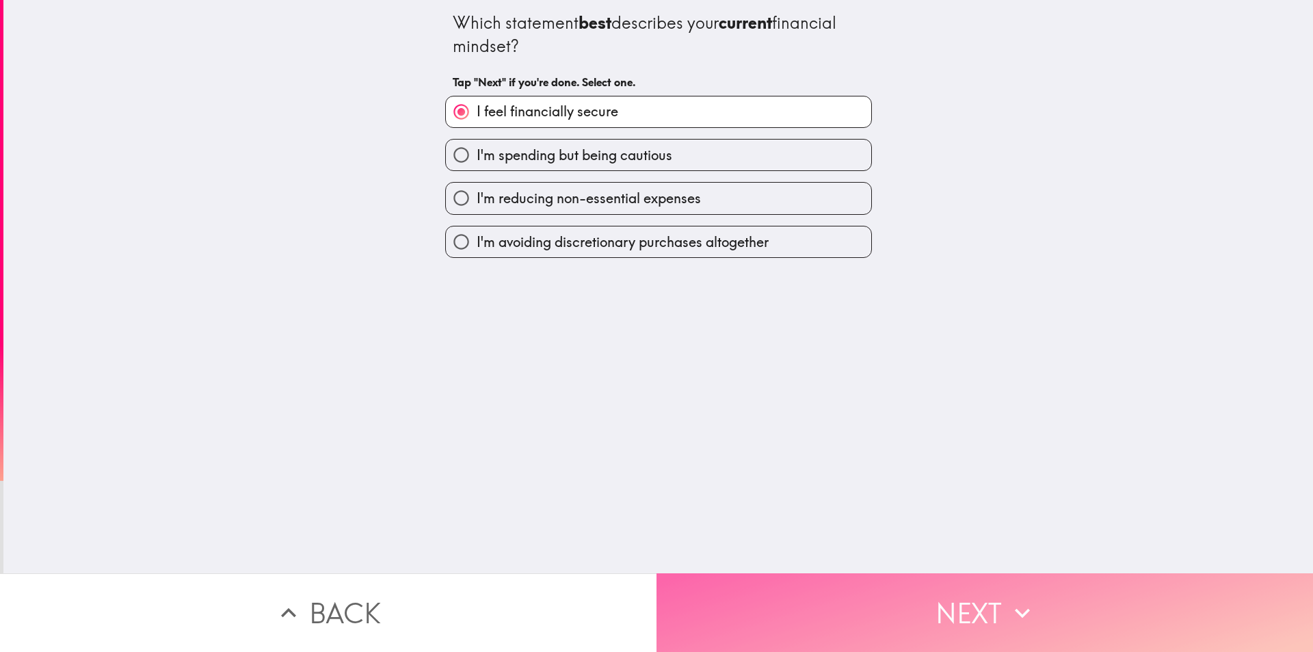
click at [655, 623] on button "Next" at bounding box center [985, 612] width 657 height 79
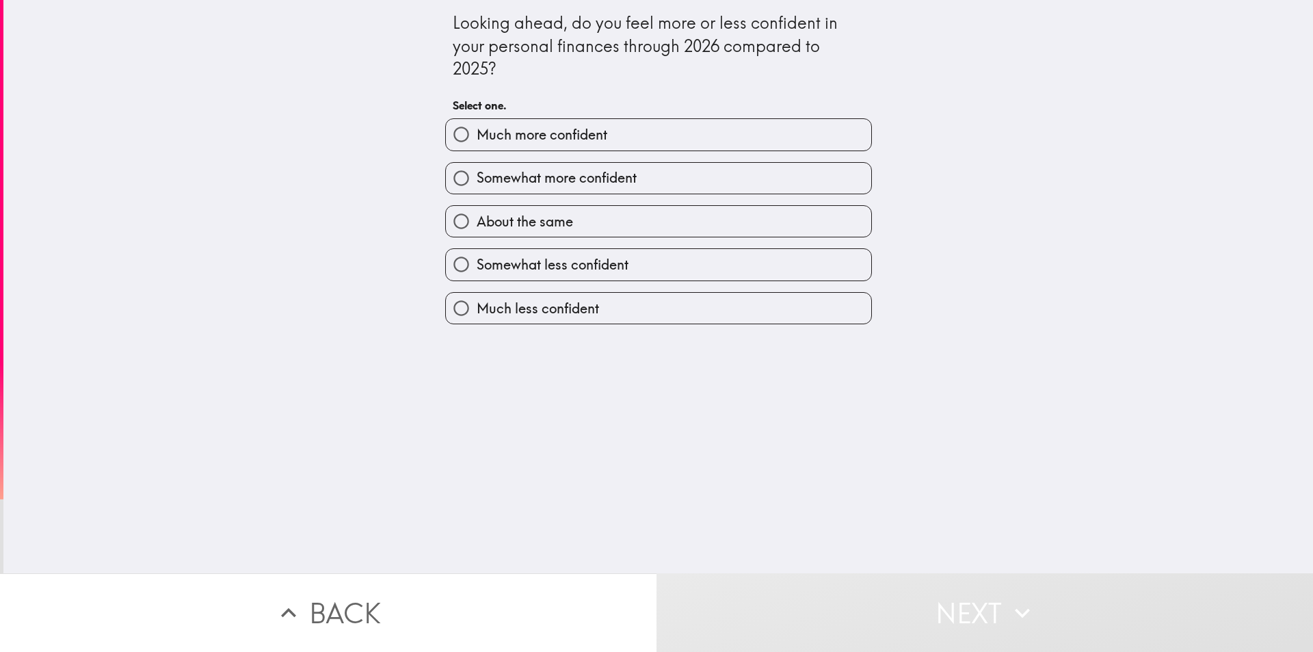
click at [536, 129] on span "Much more confident" at bounding box center [542, 134] width 131 height 19
click at [477, 129] on input "Much more confident" at bounding box center [461, 134] width 31 height 31
radio input "true"
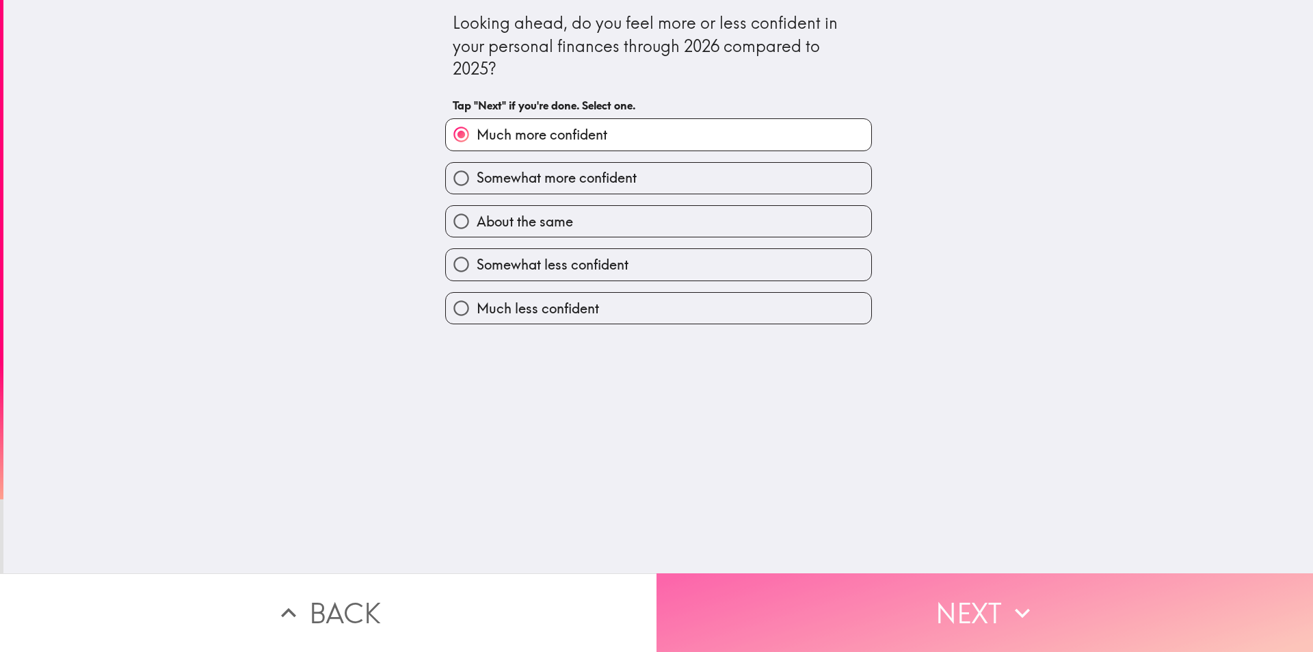
click at [655, 602] on button "Next" at bounding box center [985, 612] width 657 height 79
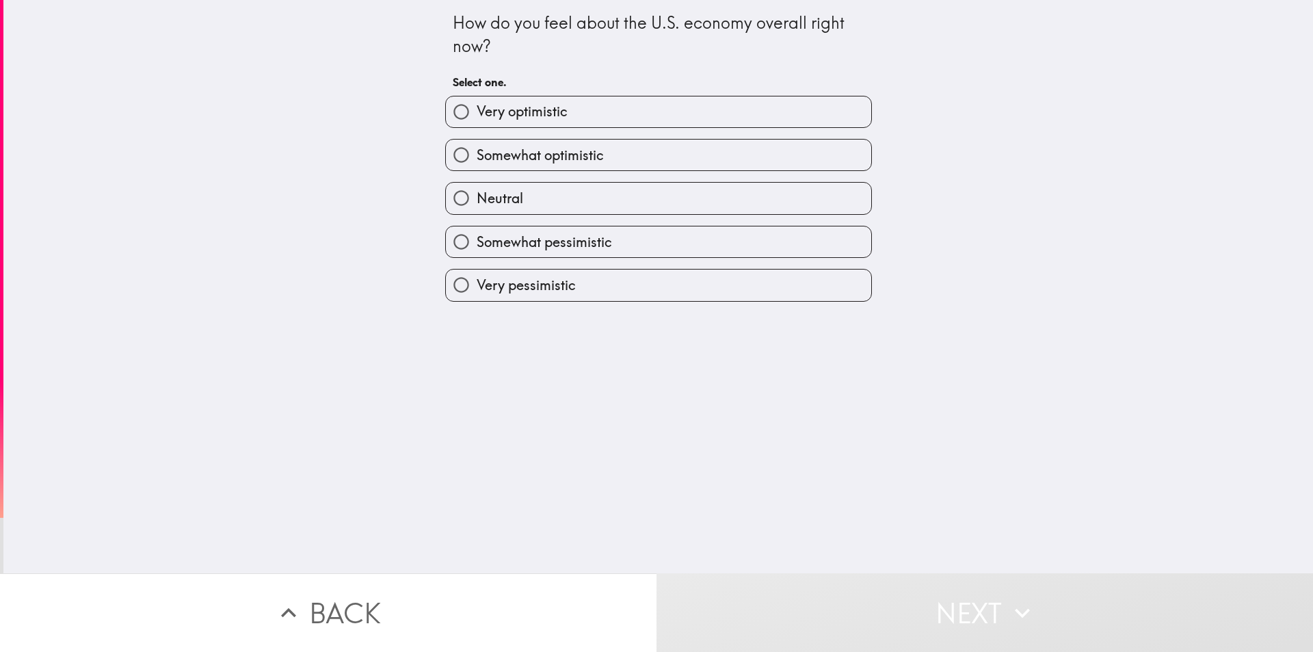
click at [500, 114] on span "Very optimistic" at bounding box center [522, 111] width 91 height 19
click at [477, 114] on input "Very optimistic" at bounding box center [461, 111] width 31 height 31
radio input "true"
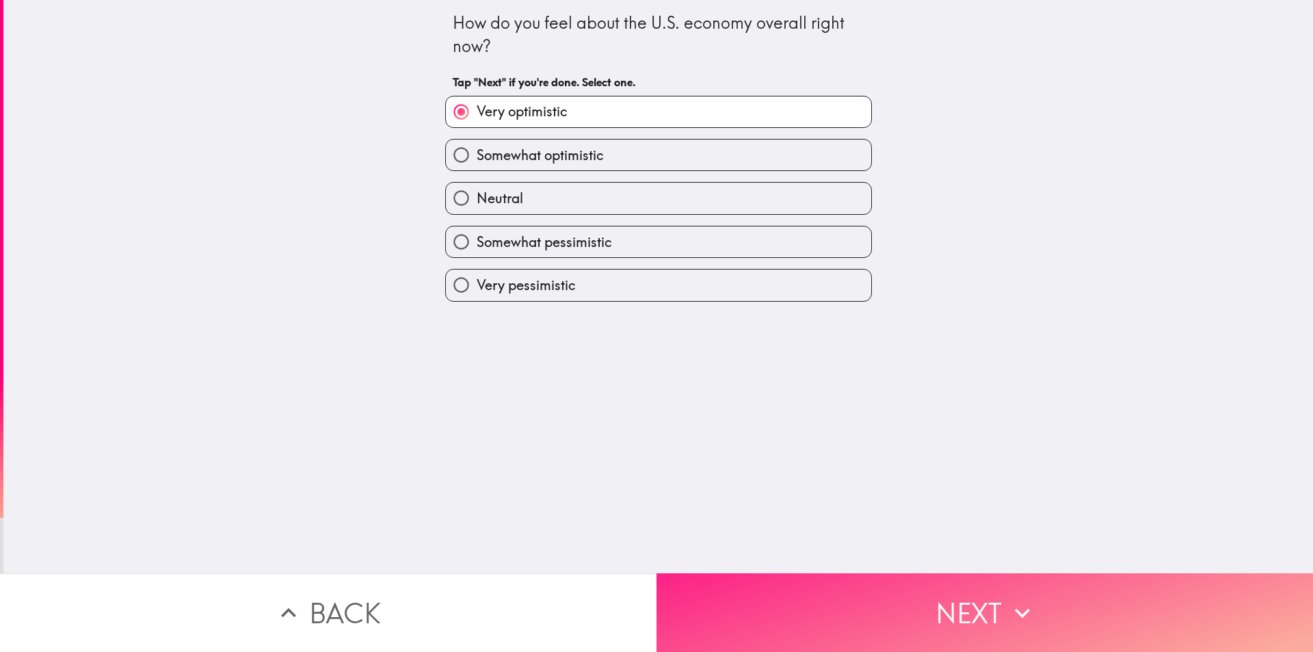
click at [655, 582] on button "Next" at bounding box center [985, 612] width 657 height 79
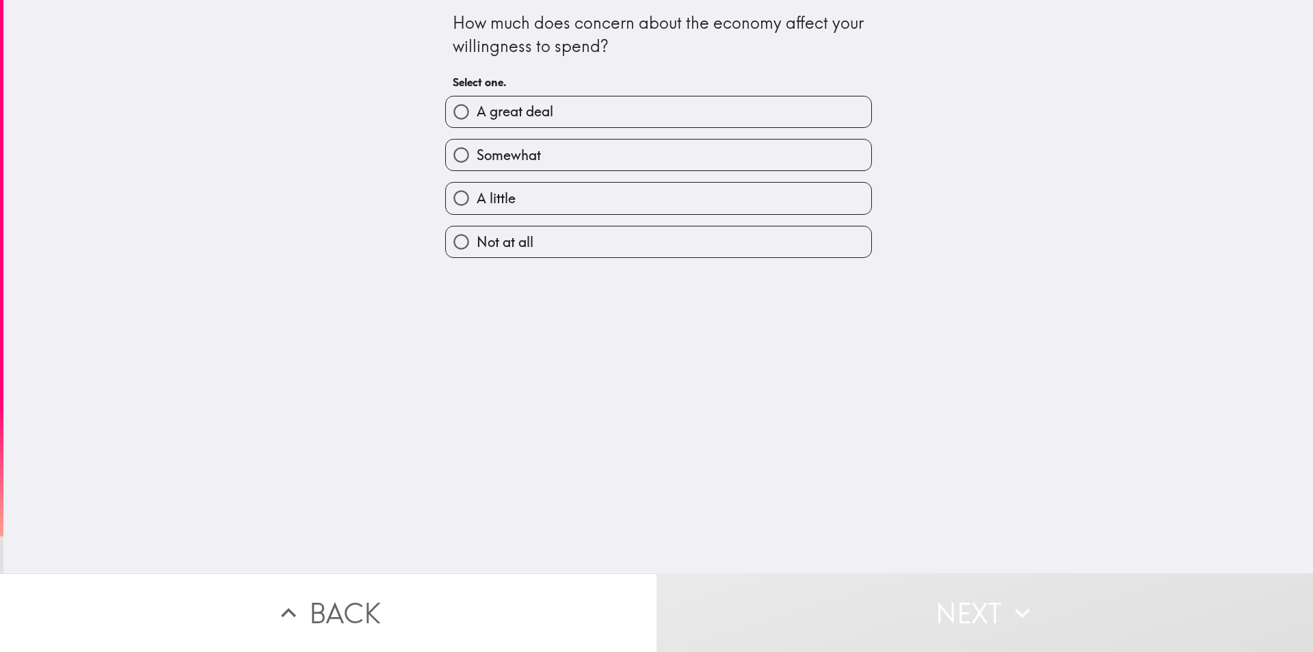
click at [490, 114] on span "A great deal" at bounding box center [515, 111] width 77 height 19
click at [477, 114] on input "A great deal" at bounding box center [461, 111] width 31 height 31
radio input "true"
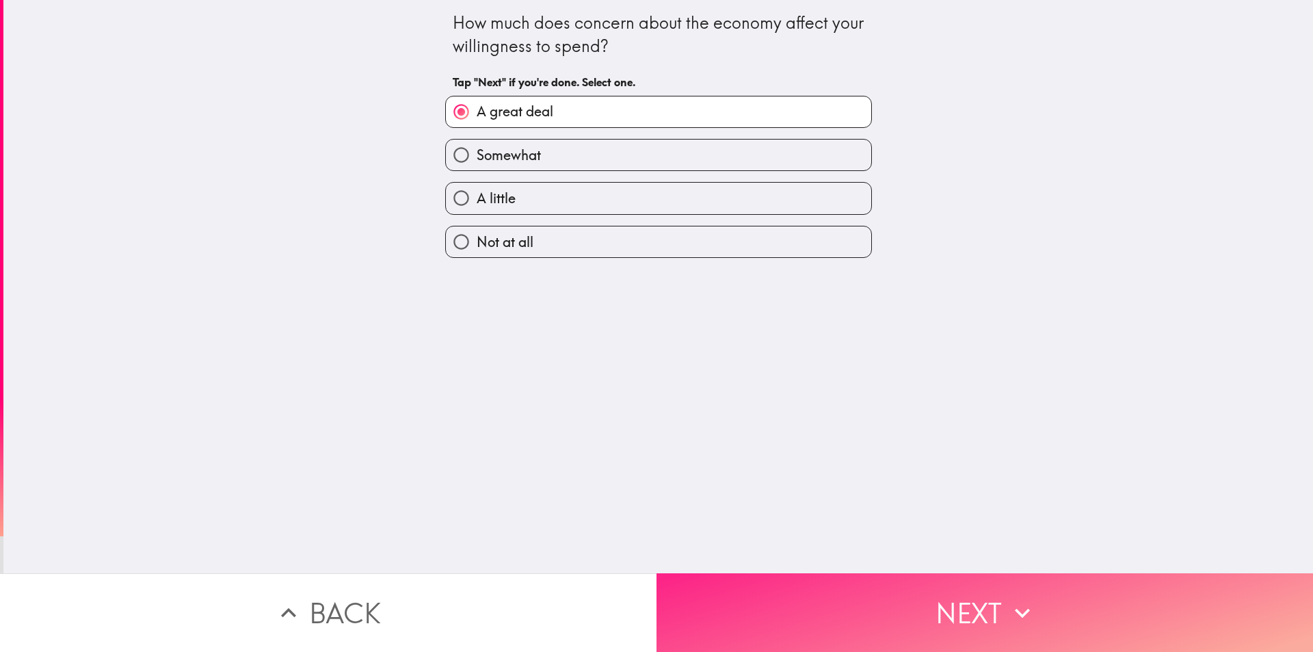
click at [655, 598] on button "Next" at bounding box center [985, 612] width 657 height 79
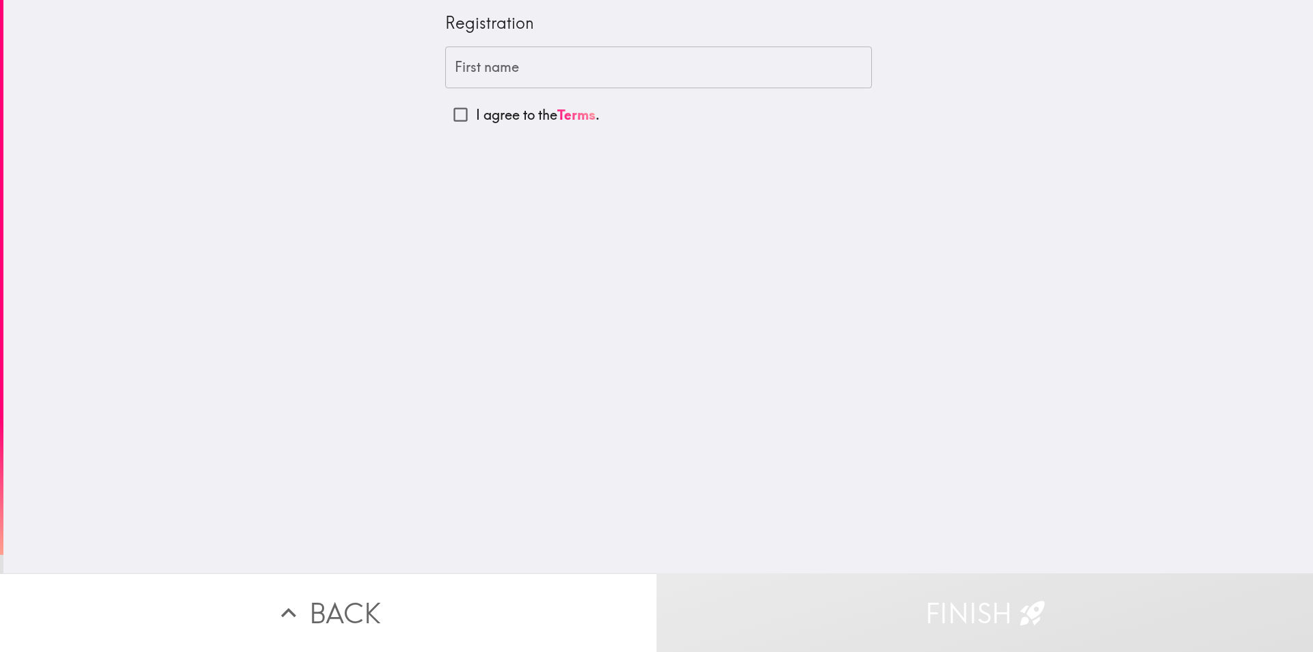
click at [484, 60] on div "First name First name" at bounding box center [658, 68] width 427 height 42
click at [570, 70] on input "First name" at bounding box center [658, 68] width 427 height 42
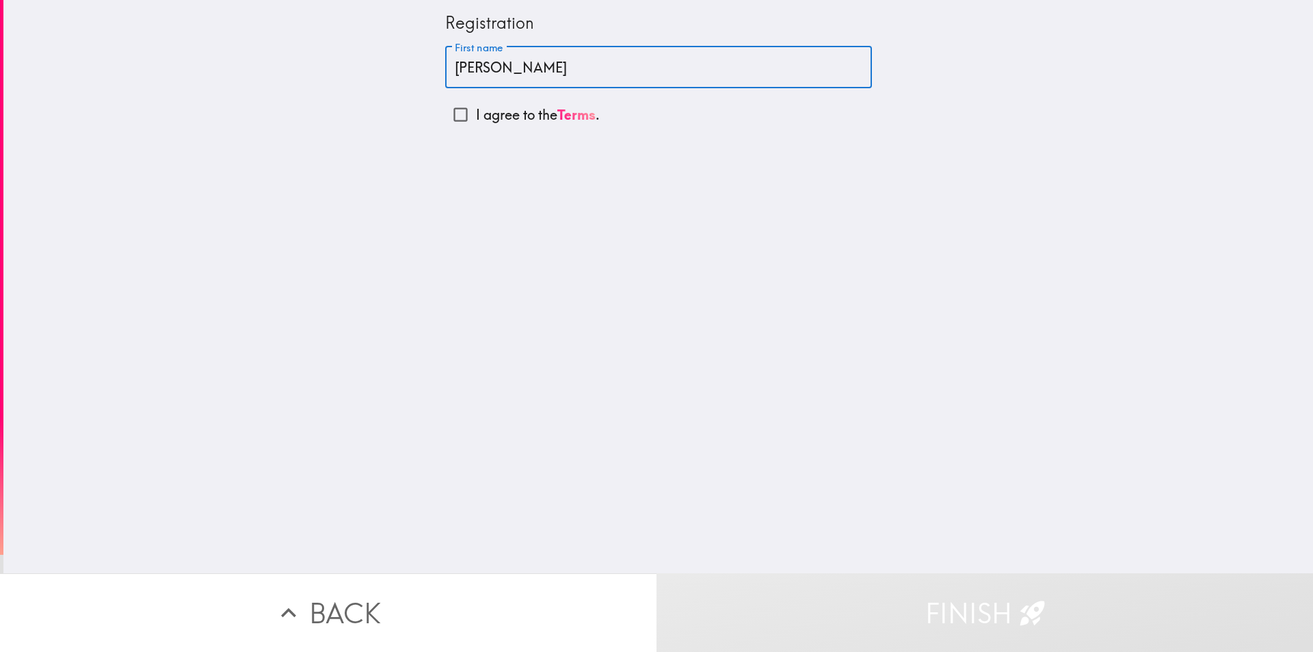
type input "[PERSON_NAME]"
click at [447, 110] on input "I agree to the Terms ." at bounding box center [460, 114] width 31 height 31
checkbox input "true"
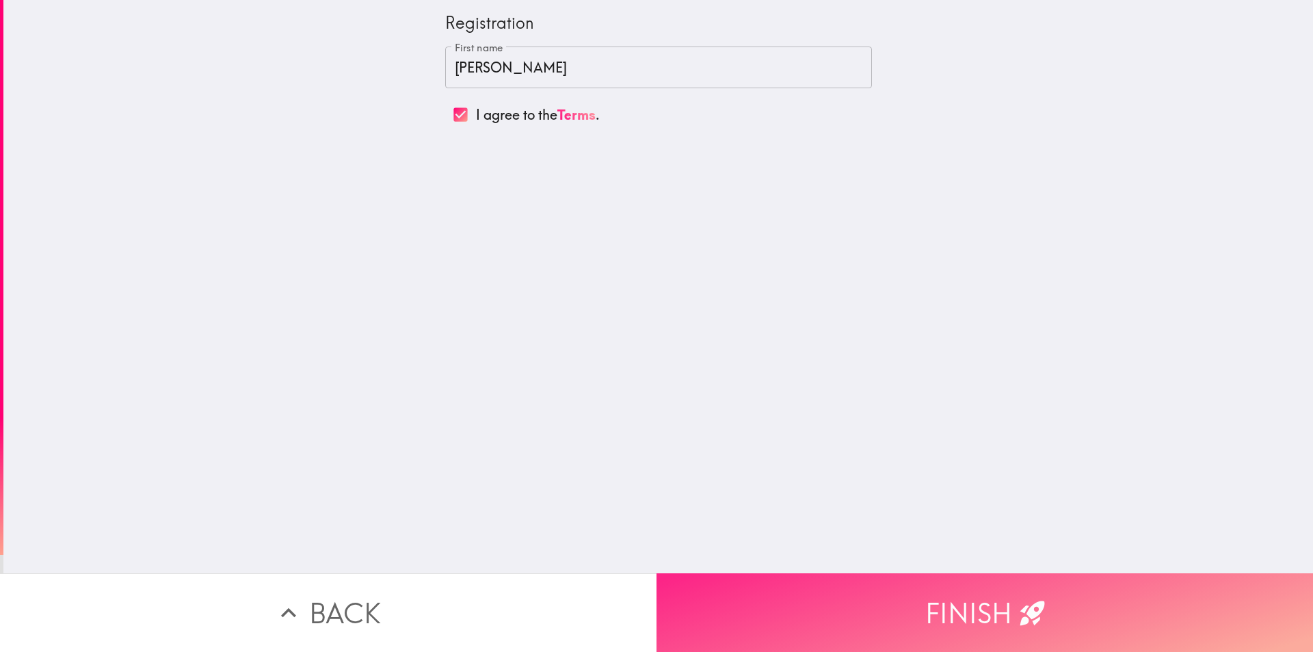
click at [655, 626] on button "Finish" at bounding box center [985, 612] width 657 height 79
